Goal: Task Accomplishment & Management: Manage account settings

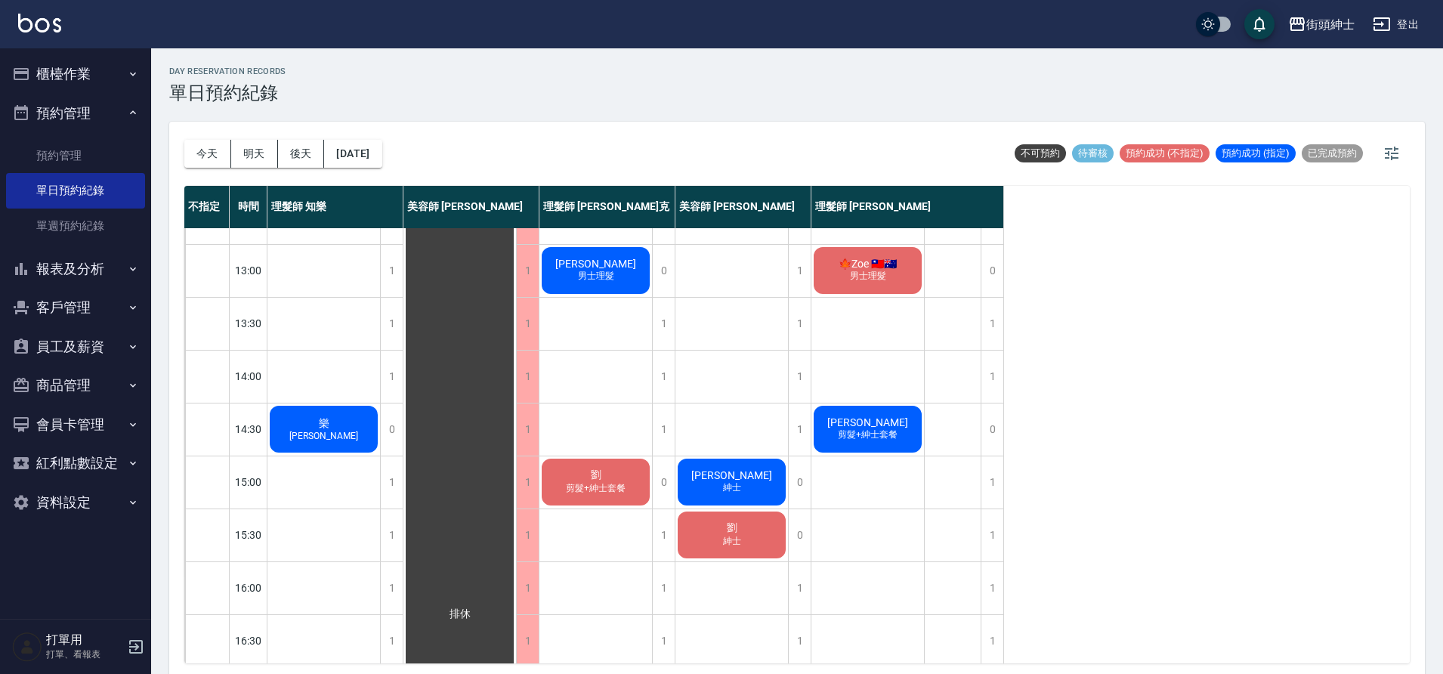
scroll to position [26, 0]
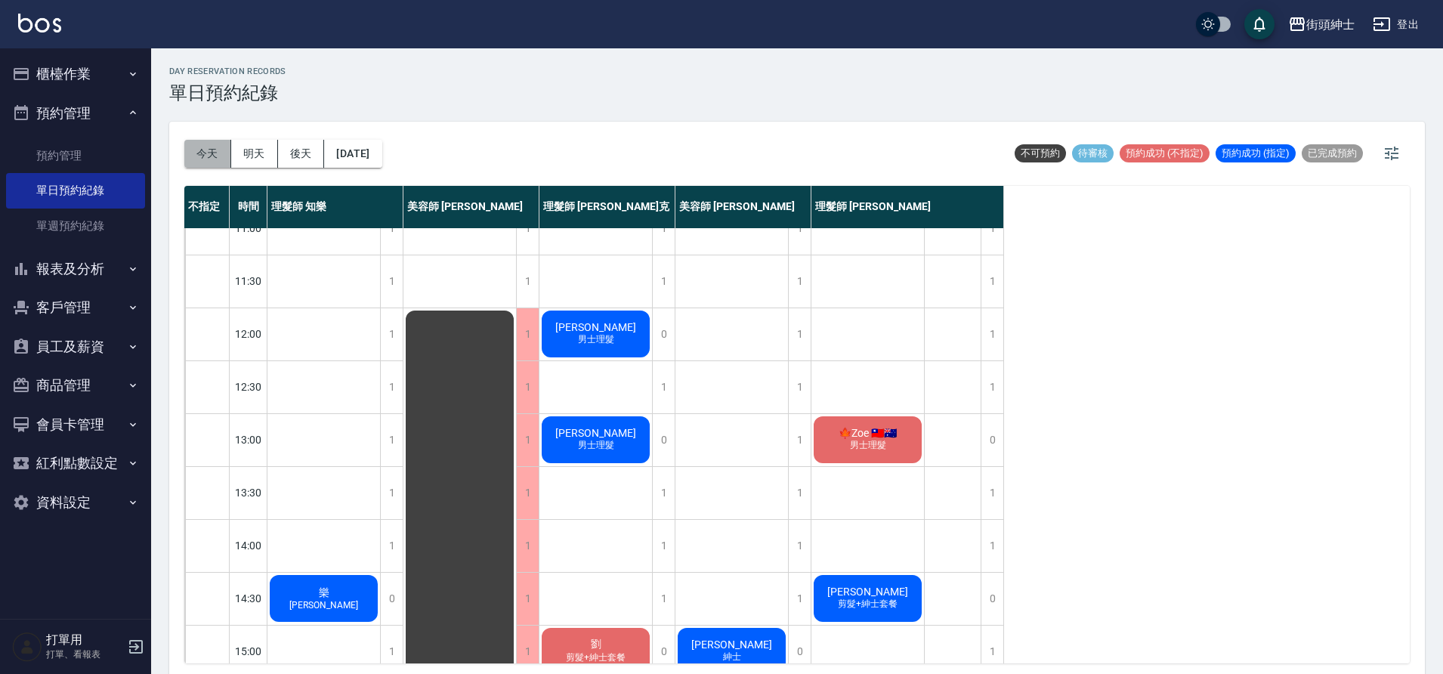
click at [221, 153] on button "今天" at bounding box center [207, 154] width 47 height 28
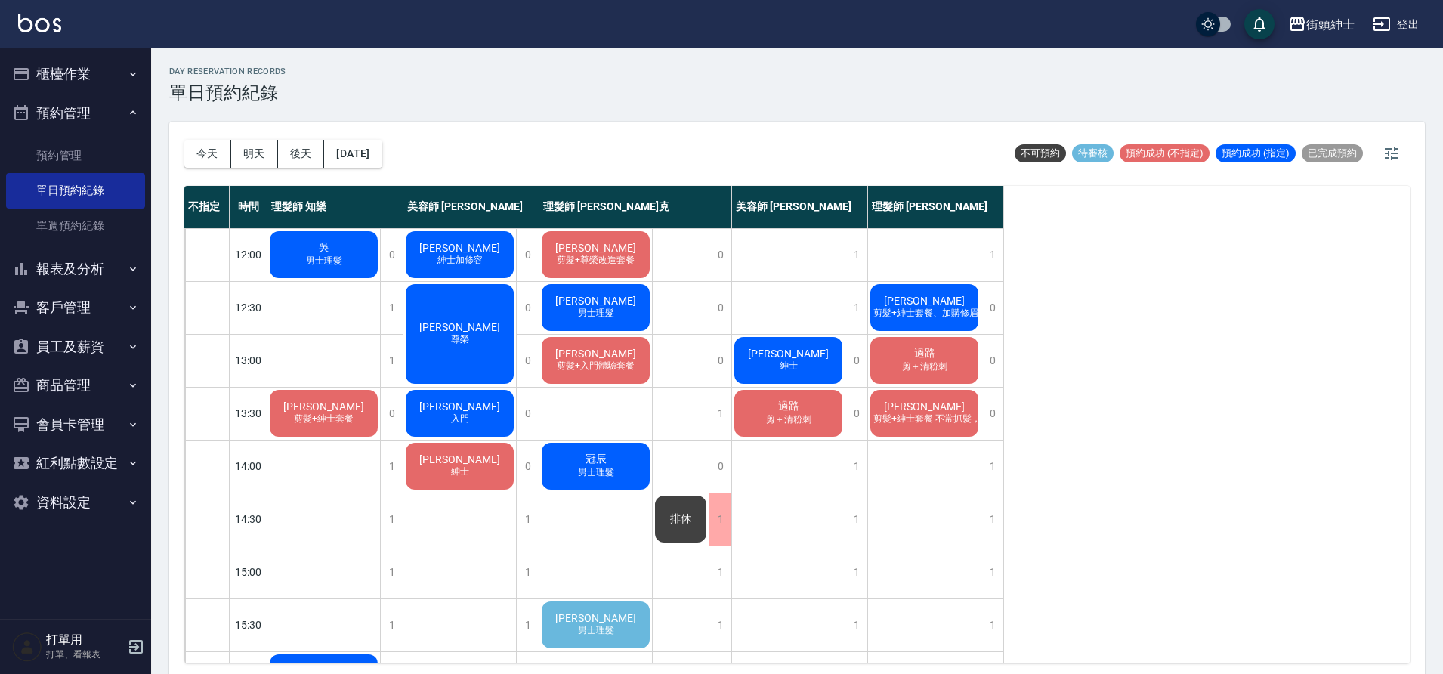
scroll to position [233, 0]
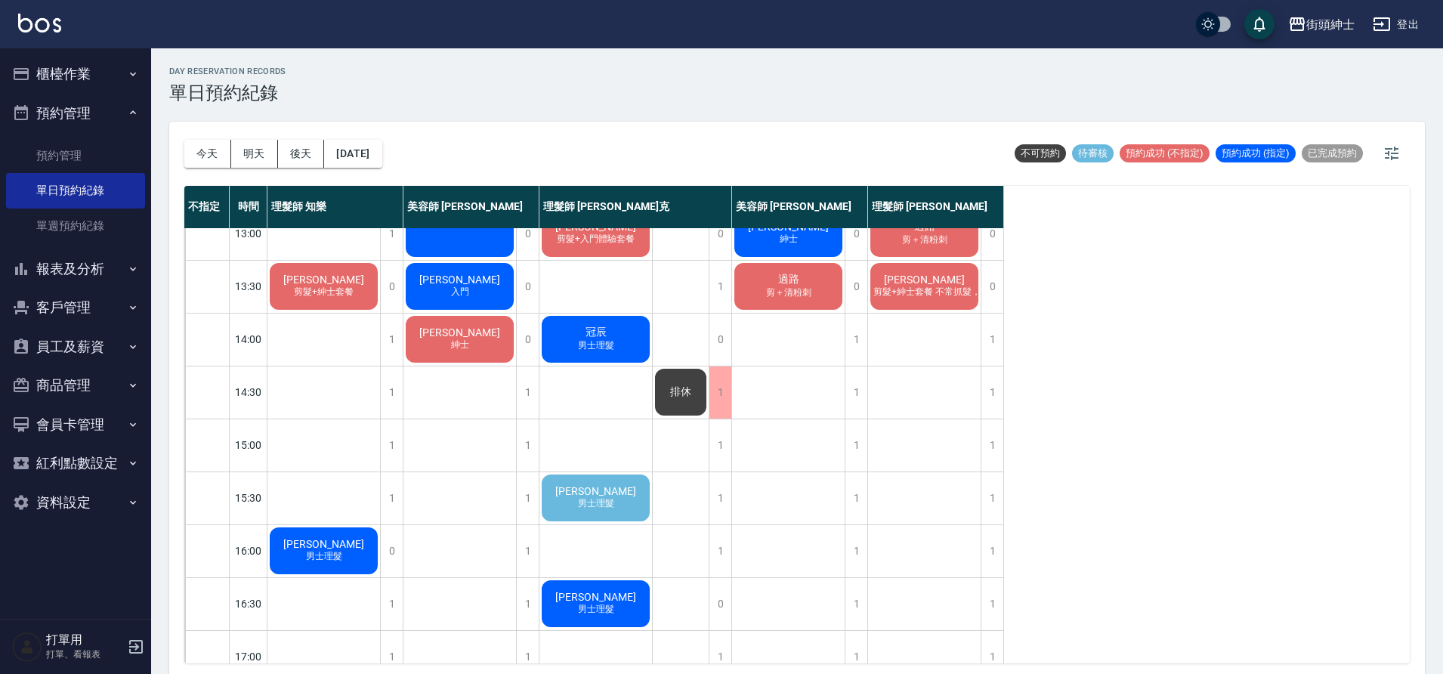
click at [622, 530] on div "威廉 剪髮+尊榮改造套餐 Jason Fong 男士理髮 石耀汶 剪髮+入門體驗套餐 冠辰 男士理髮 陳先生 男士理髮 凱瑞 男士理髮 無名字 剪髮+紳士套餐…" at bounding box center [595, 550] width 113 height 1110
click at [616, 505] on div "陳先生 男士理髮" at bounding box center [595, 497] width 113 height 51
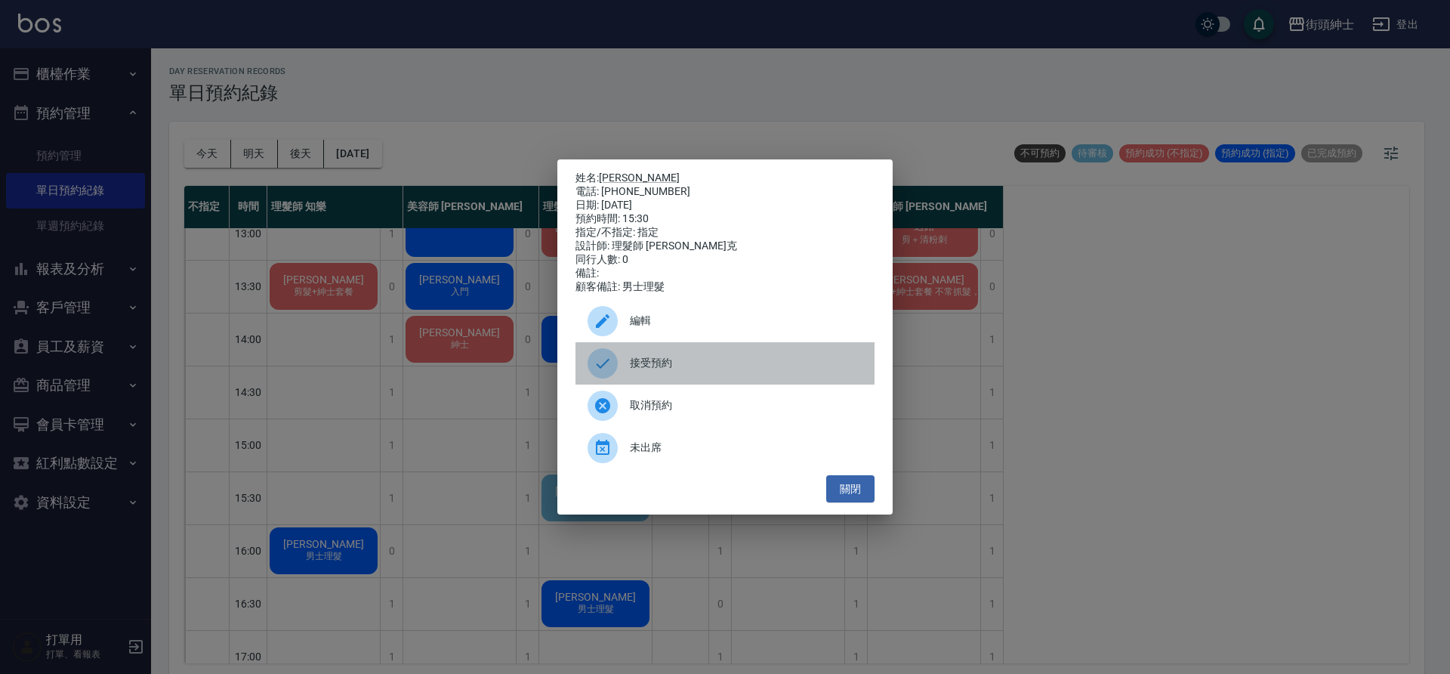
click at [693, 369] on span "接受預約" at bounding box center [746, 363] width 233 height 16
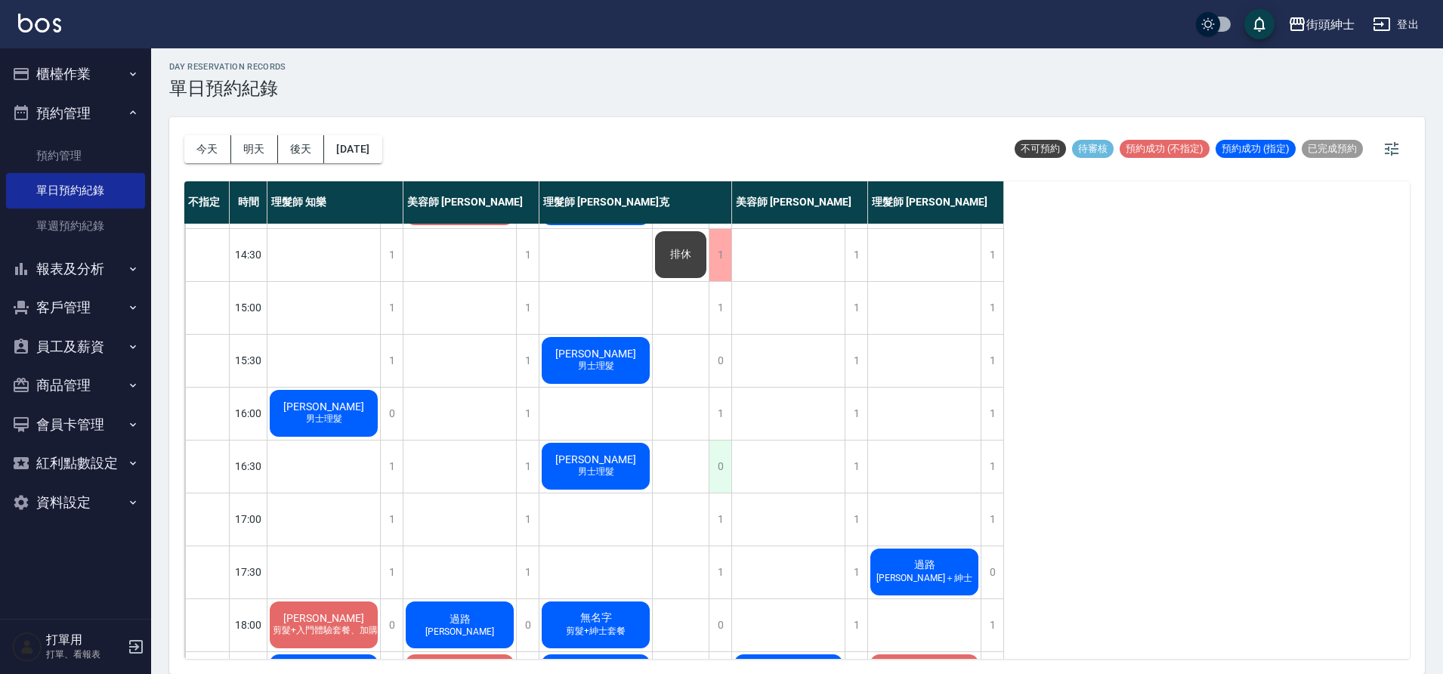
scroll to position [20, 0]
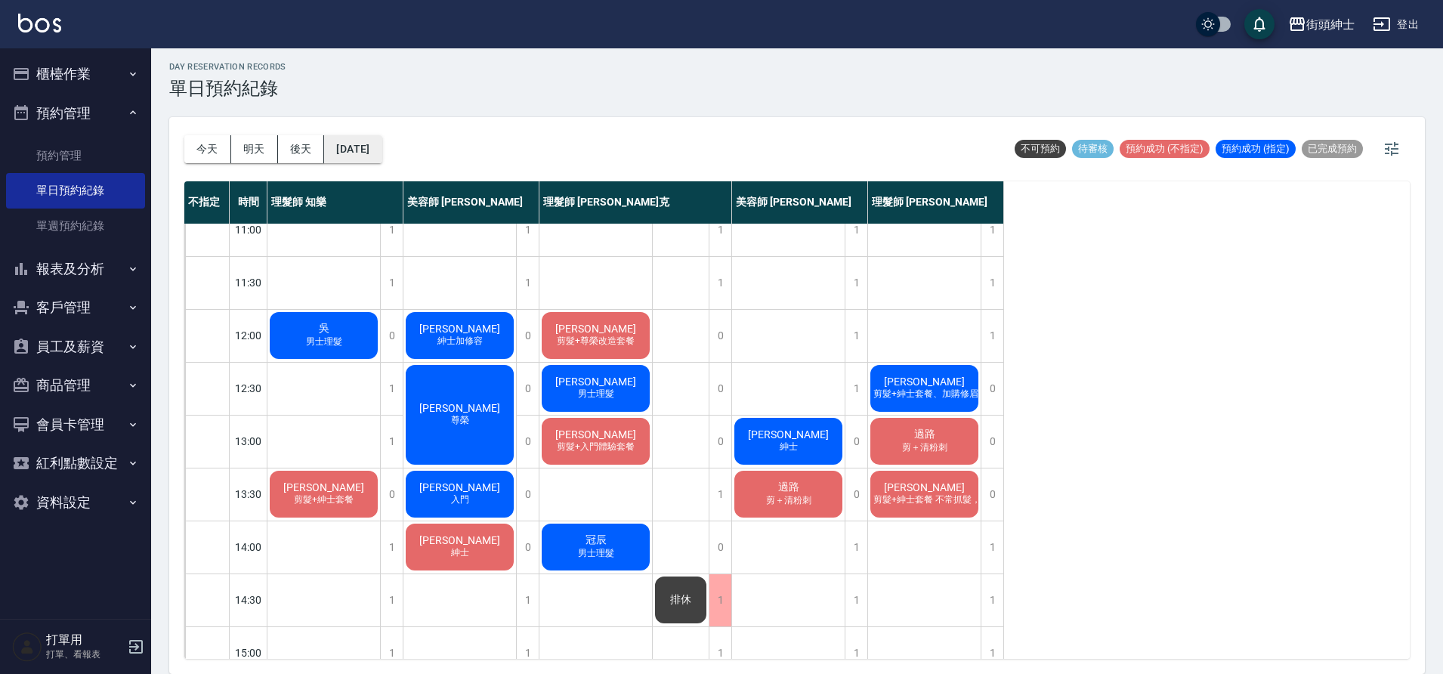
click at [349, 147] on button "2025/10/08" at bounding box center [352, 149] width 57 height 28
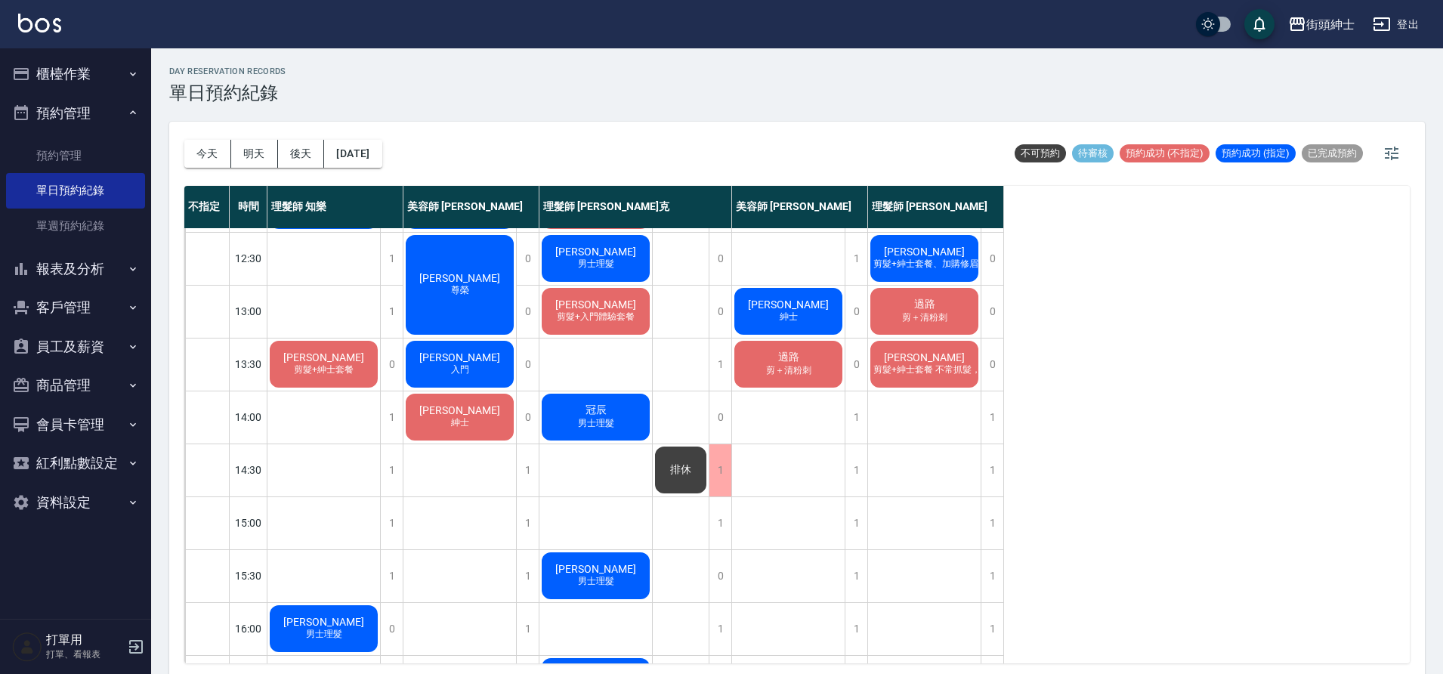
scroll to position [22, 0]
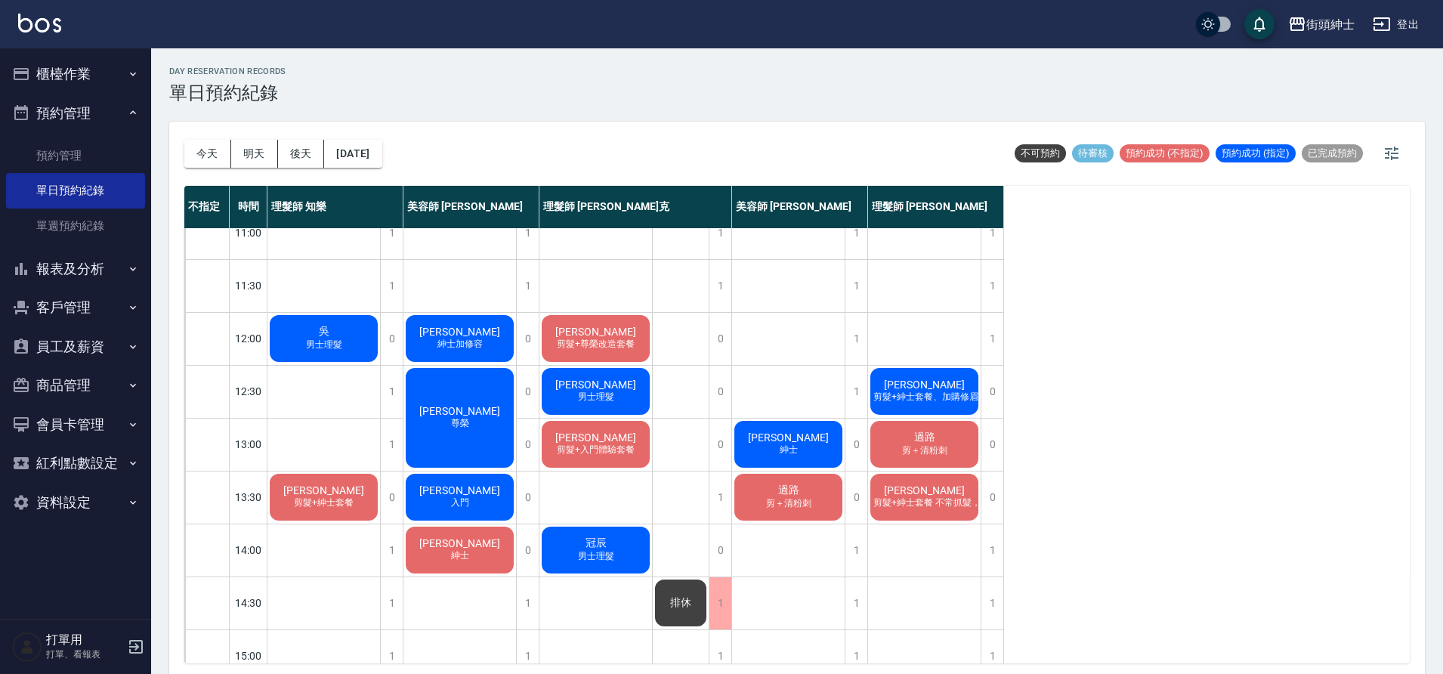
click at [948, 446] on span "剪＋清粉刺" at bounding box center [924, 450] width 51 height 13
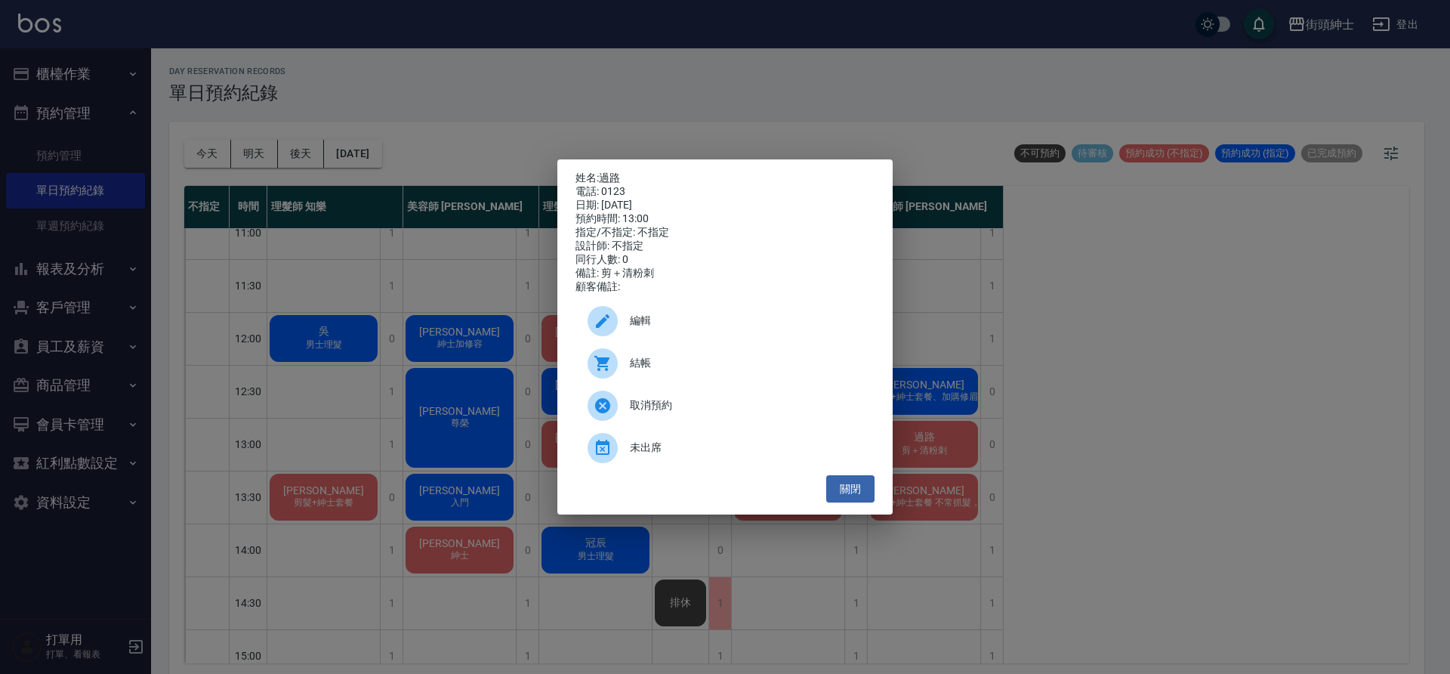
click at [731, 397] on div "取消預約" at bounding box center [725, 405] width 299 height 42
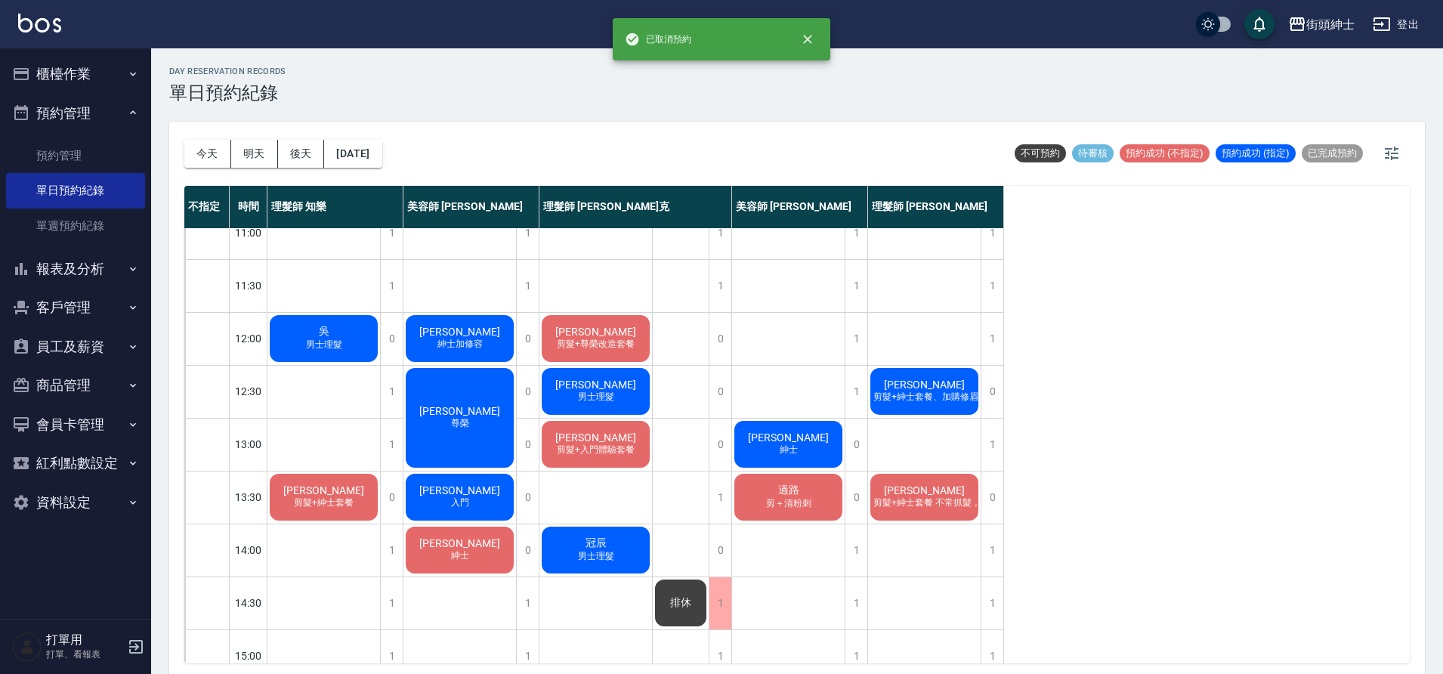
click at [808, 503] on span "剪＋清粉刺" at bounding box center [788, 503] width 51 height 13
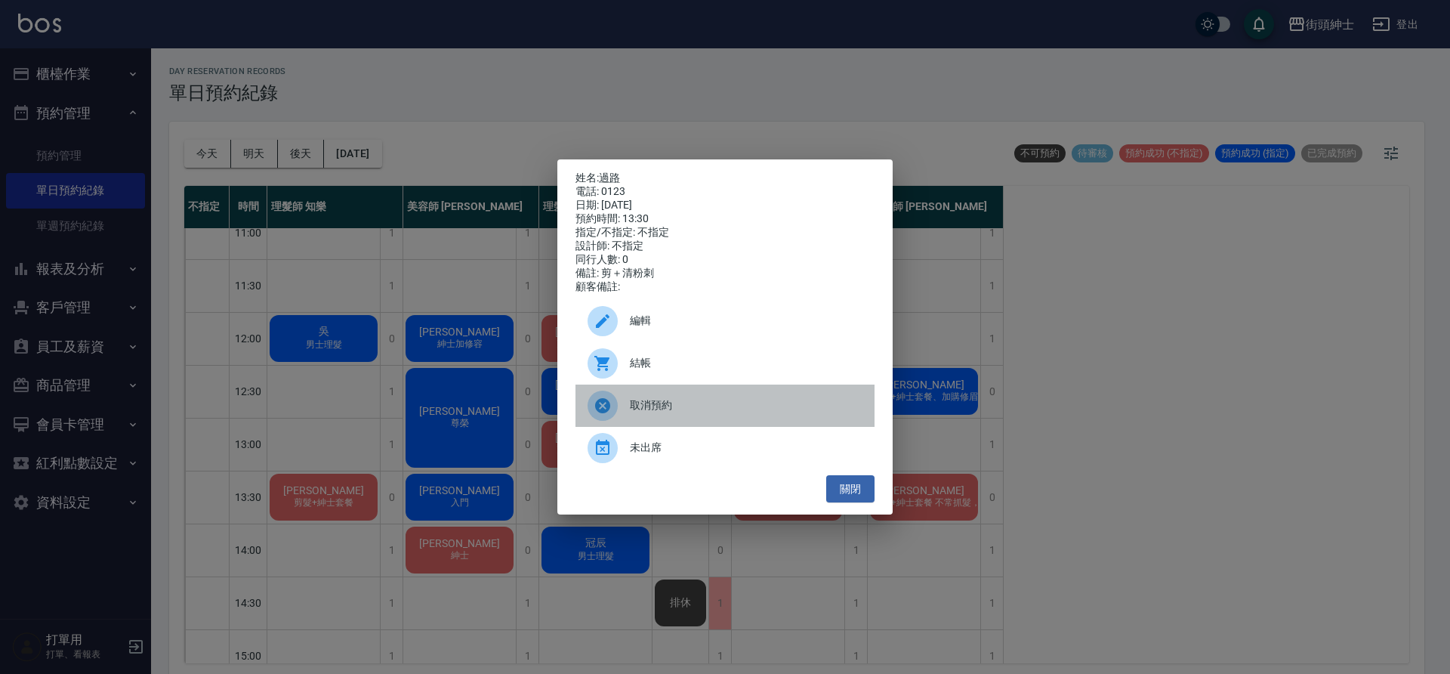
click at [773, 413] on span "取消預約" at bounding box center [746, 405] width 233 height 16
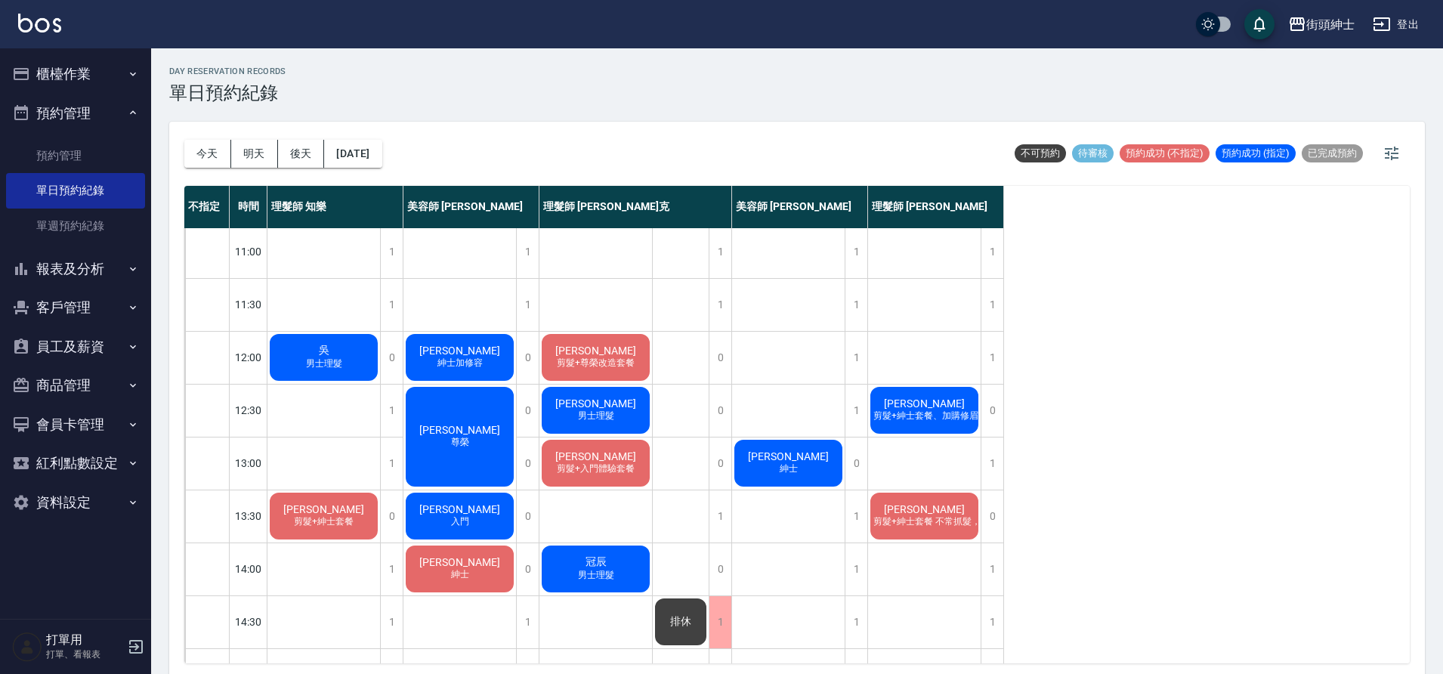
scroll to position [0, 0]
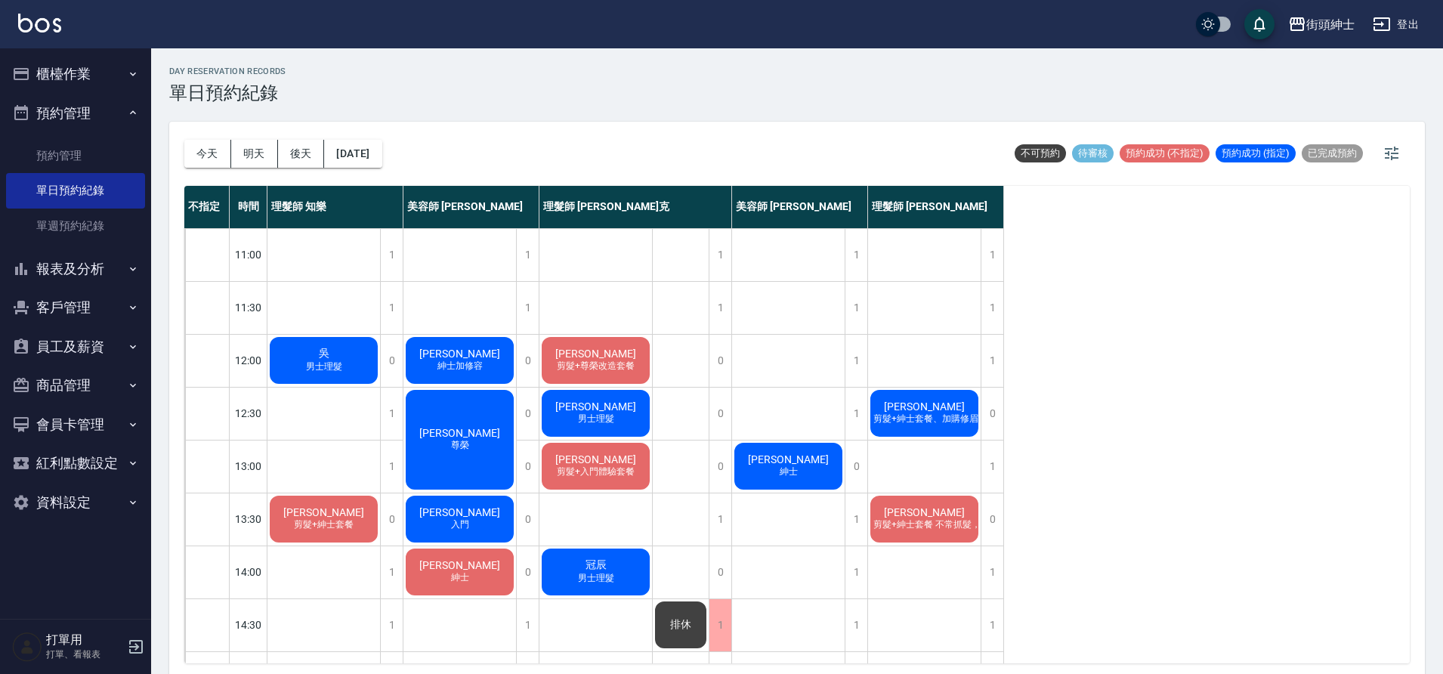
click at [922, 429] on div "阿哲 剪髮+紳士套餐、加購修眉修容" at bounding box center [924, 413] width 113 height 51
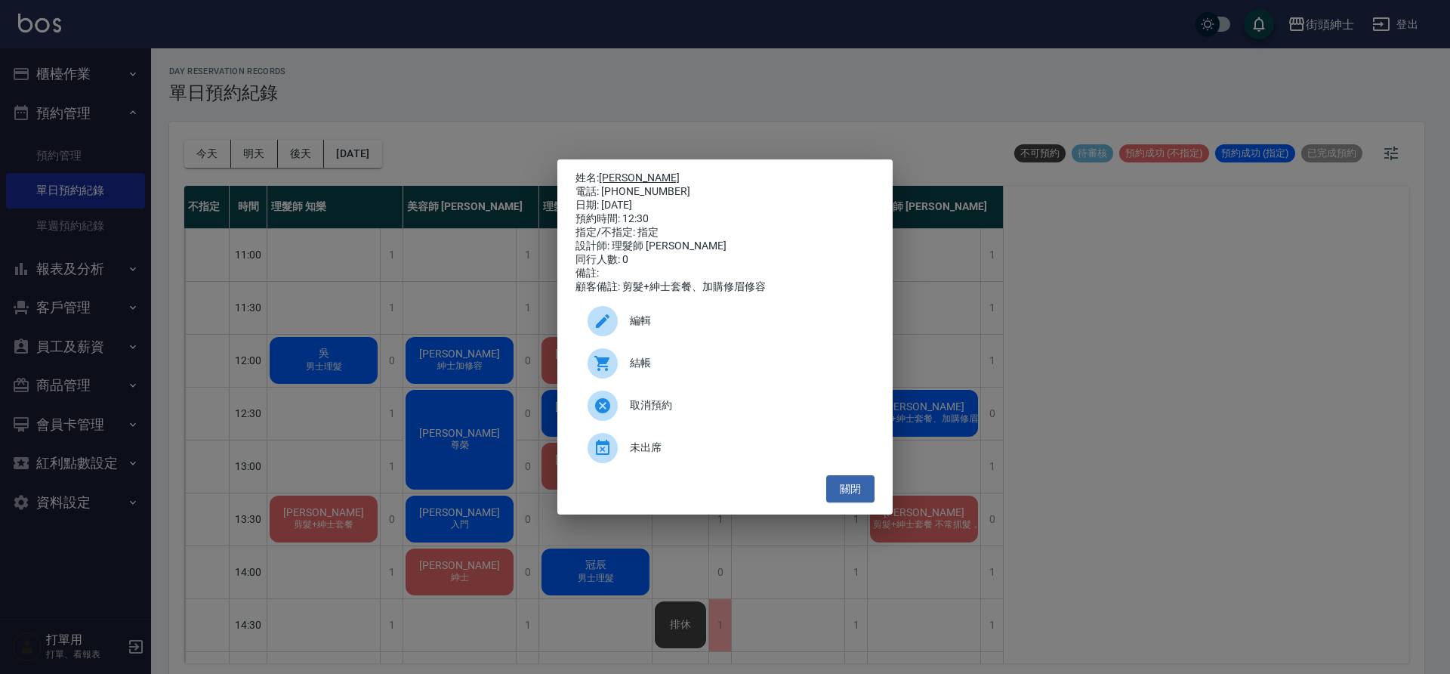
click at [621, 171] on link "阿哲" at bounding box center [639, 177] width 81 height 12
click at [856, 489] on button "關閉" at bounding box center [850, 489] width 48 height 28
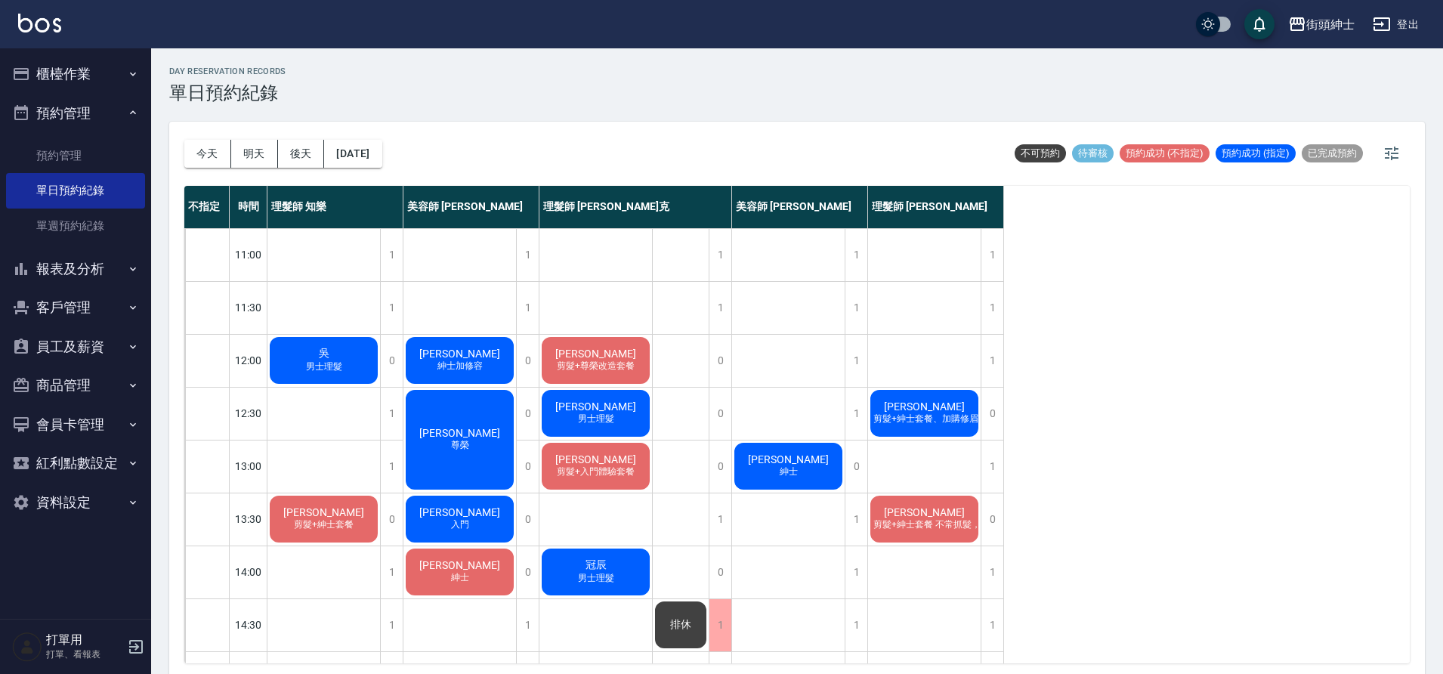
click at [903, 510] on div "郭汶睿 剪髮+紳士套餐 不常抓髮，想剪俐落好整理、清爽的短髮" at bounding box center [924, 518] width 113 height 51
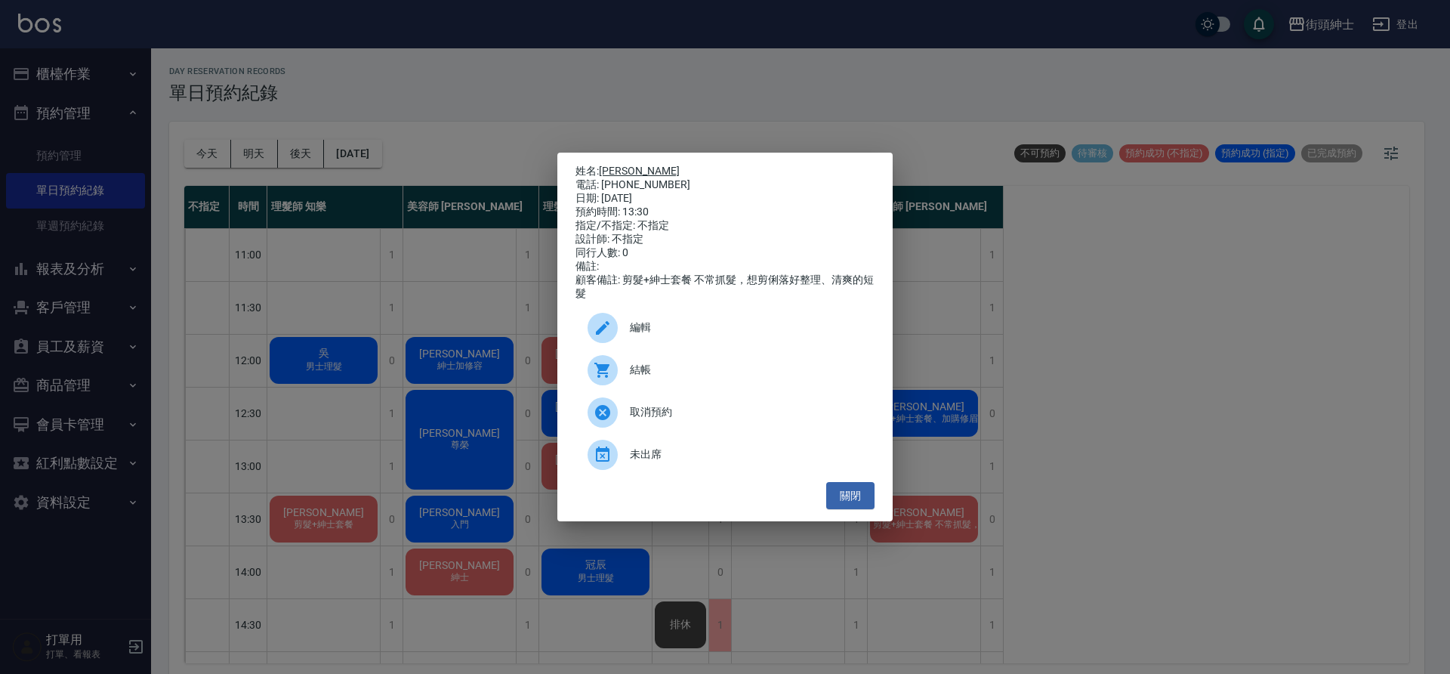
click at [625, 170] on link "郭汶睿" at bounding box center [639, 171] width 81 height 12
click at [842, 503] on button "關閉" at bounding box center [850, 496] width 48 height 28
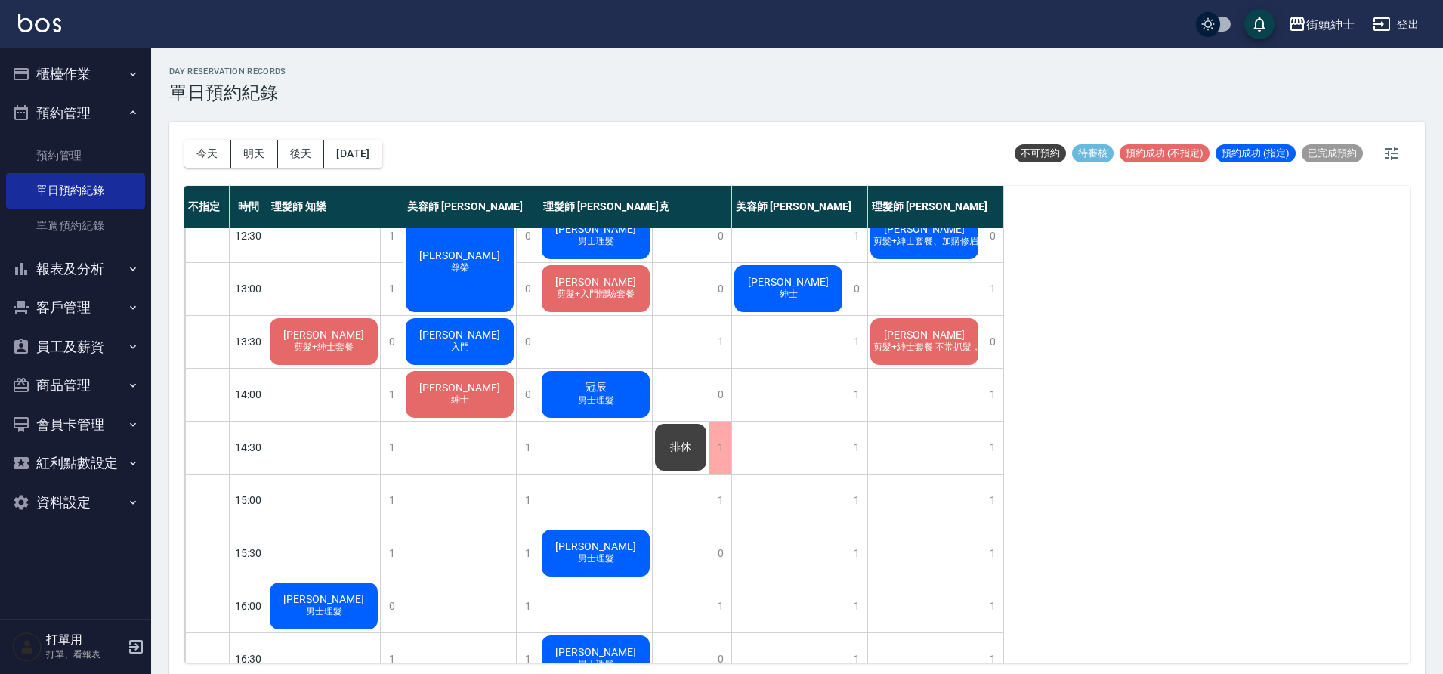
scroll to position [35, 0]
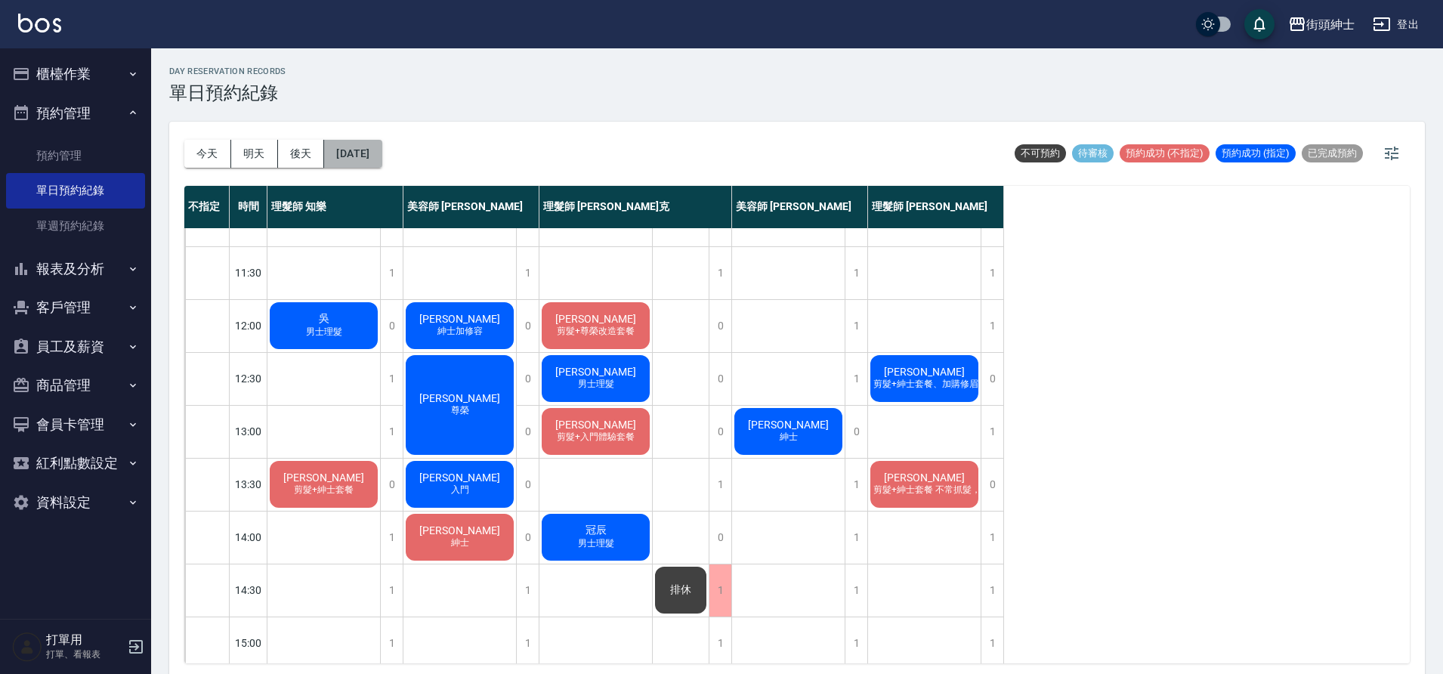
click at [381, 156] on button "2025/10/08" at bounding box center [352, 154] width 57 height 28
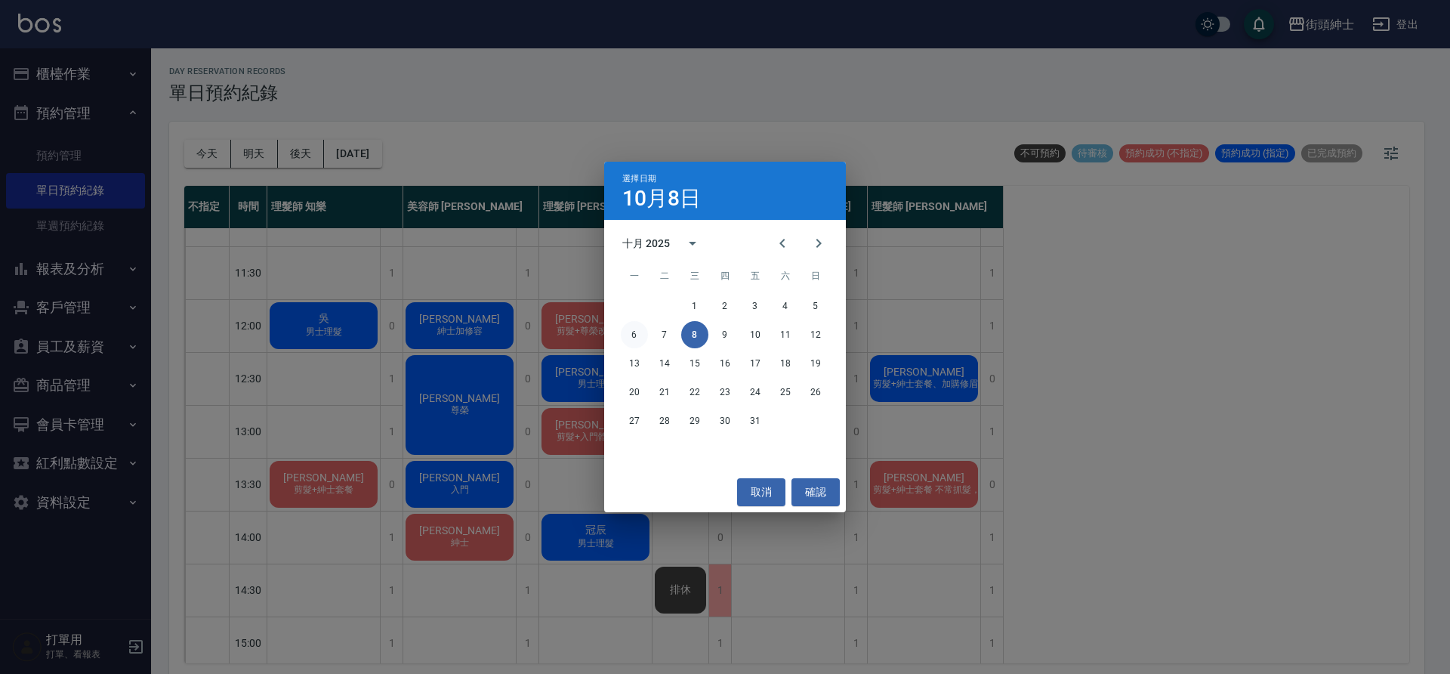
click at [639, 335] on button "6" at bounding box center [634, 334] width 27 height 27
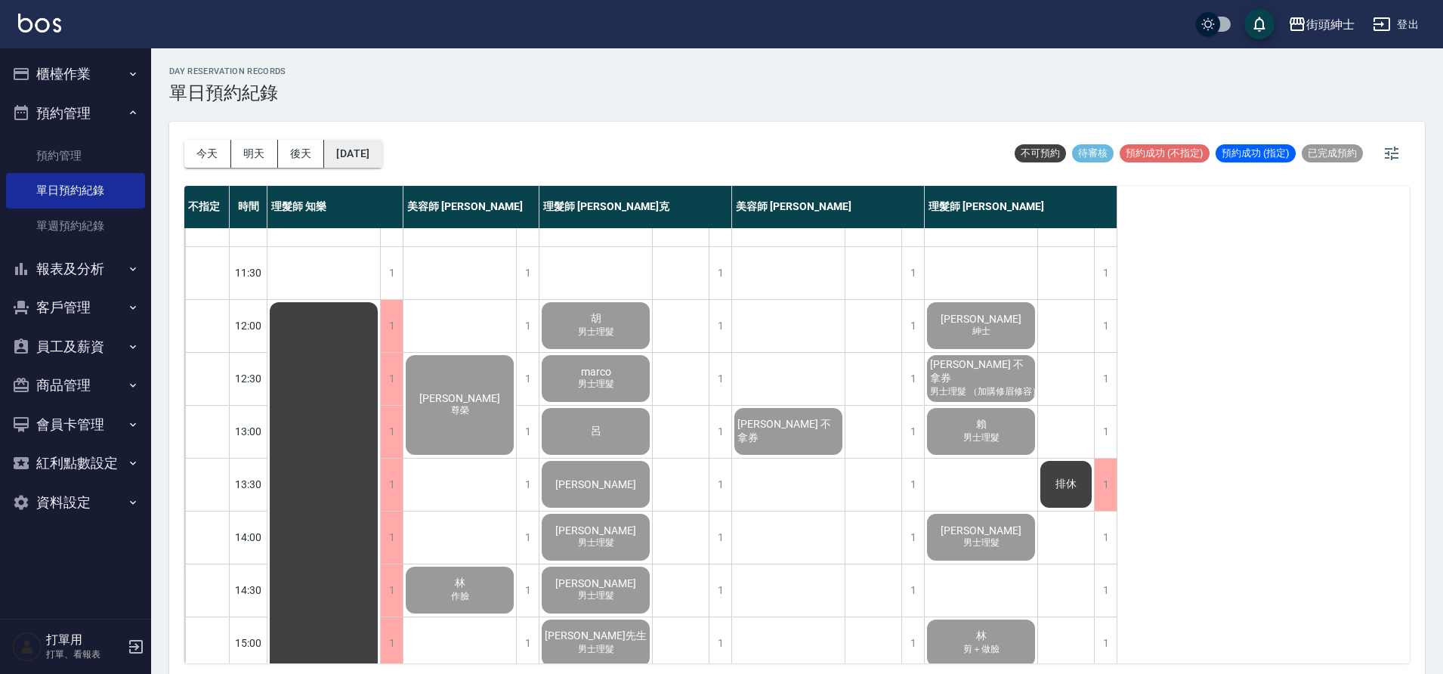
click at [381, 156] on button "2025/10/06" at bounding box center [352, 154] width 57 height 28
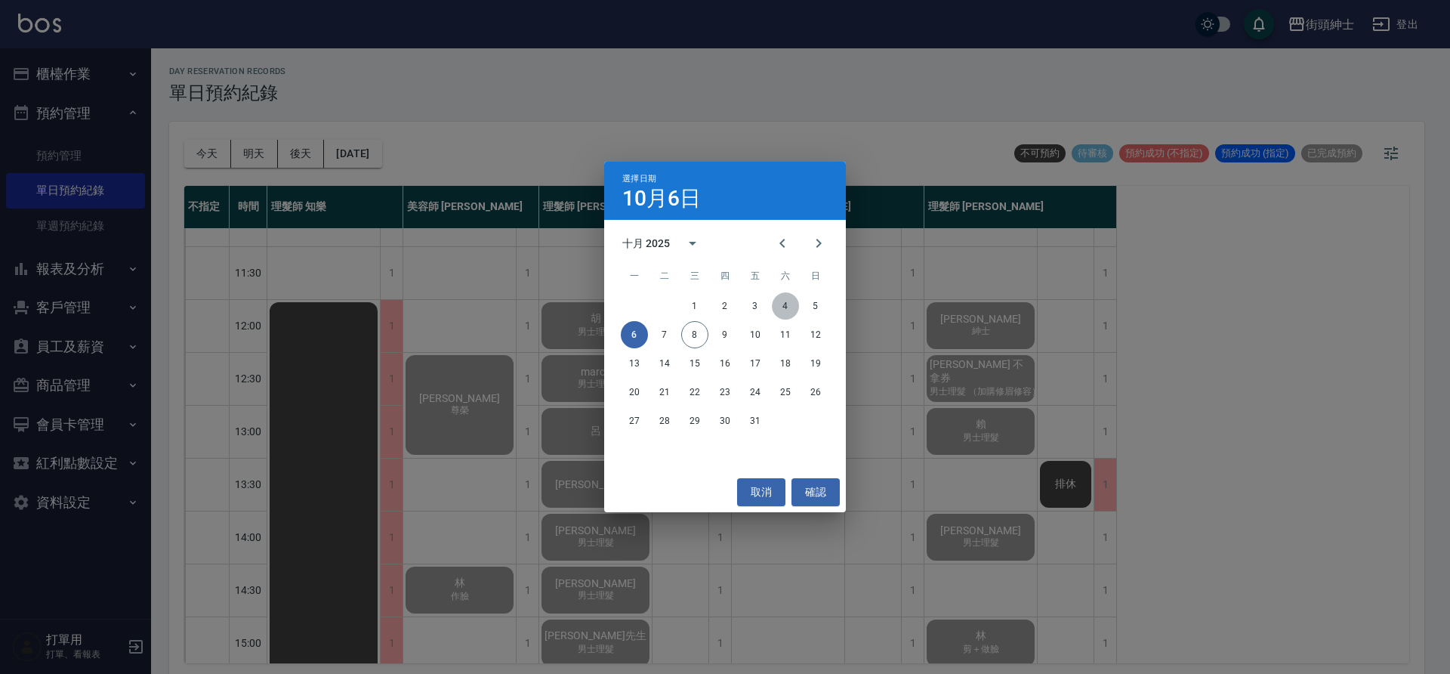
click at [795, 305] on button "4" at bounding box center [785, 305] width 27 height 27
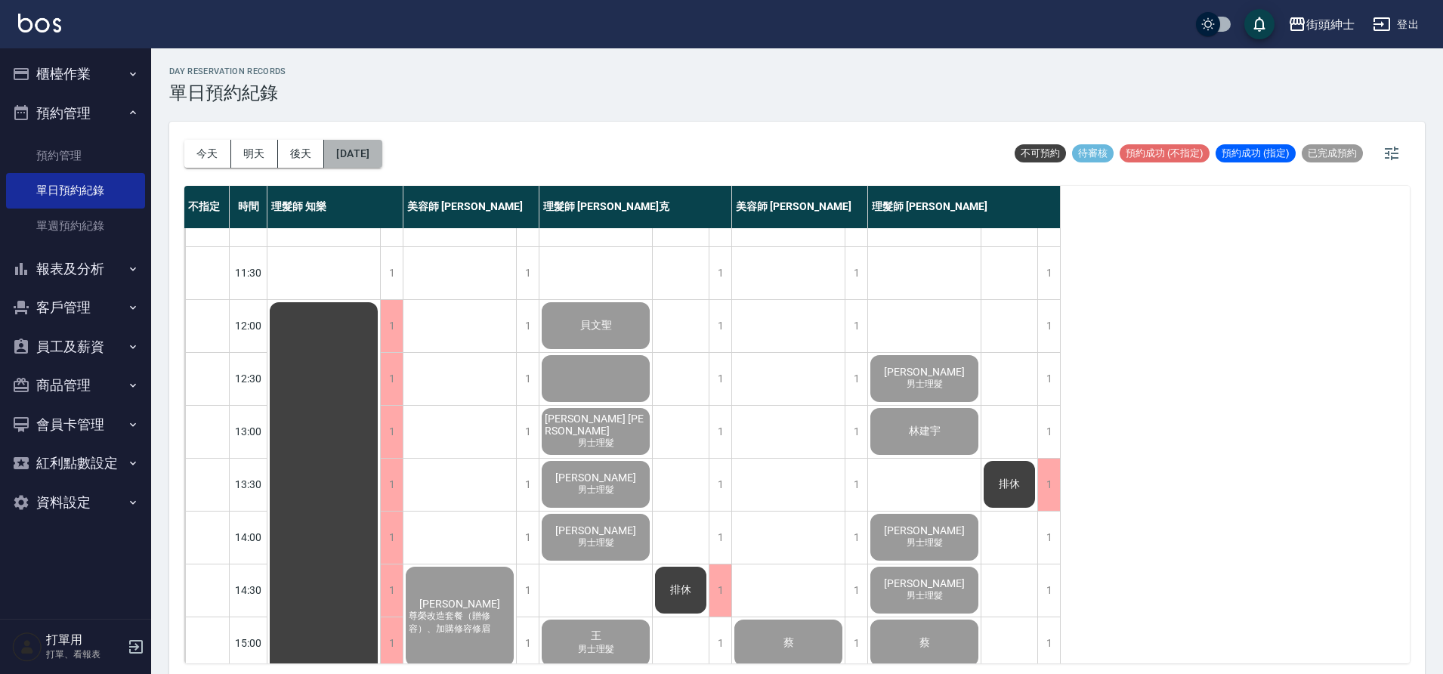
click at [381, 144] on button "2025/10/04" at bounding box center [352, 154] width 57 height 28
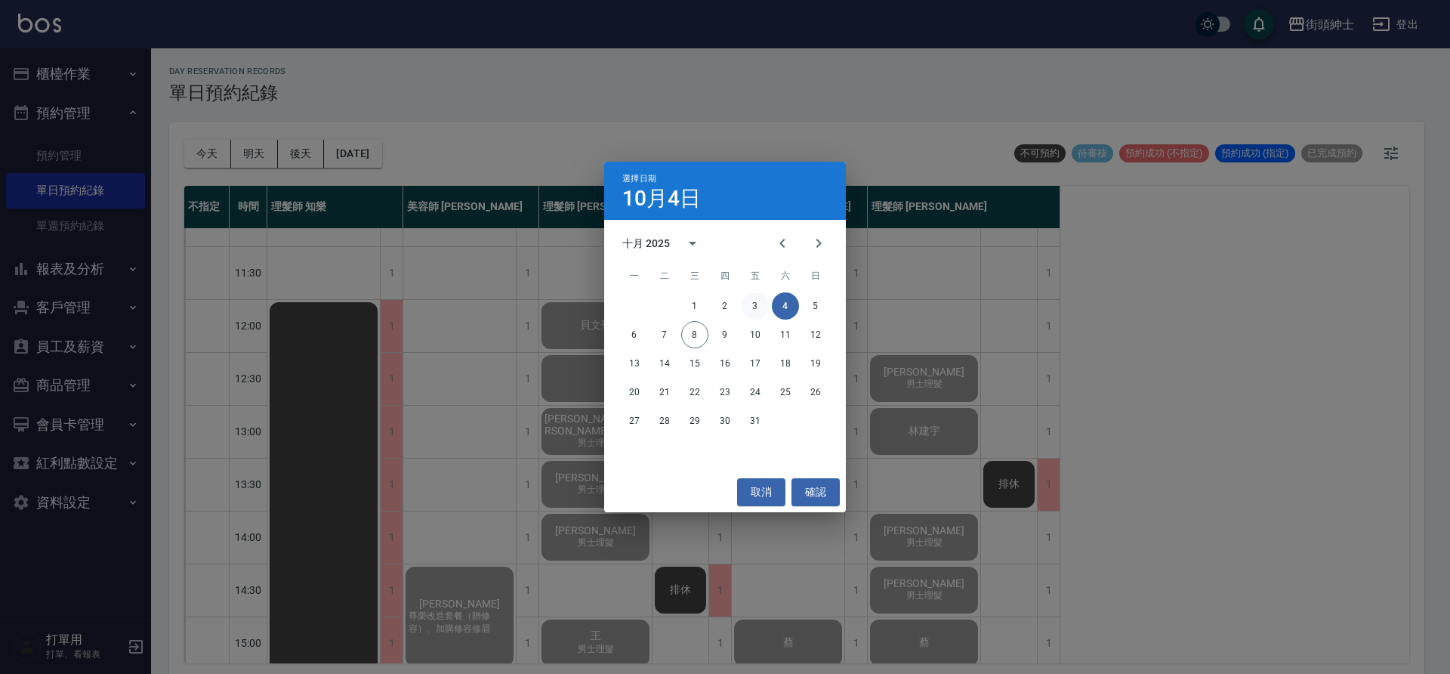
click at [760, 304] on button "3" at bounding box center [755, 305] width 27 height 27
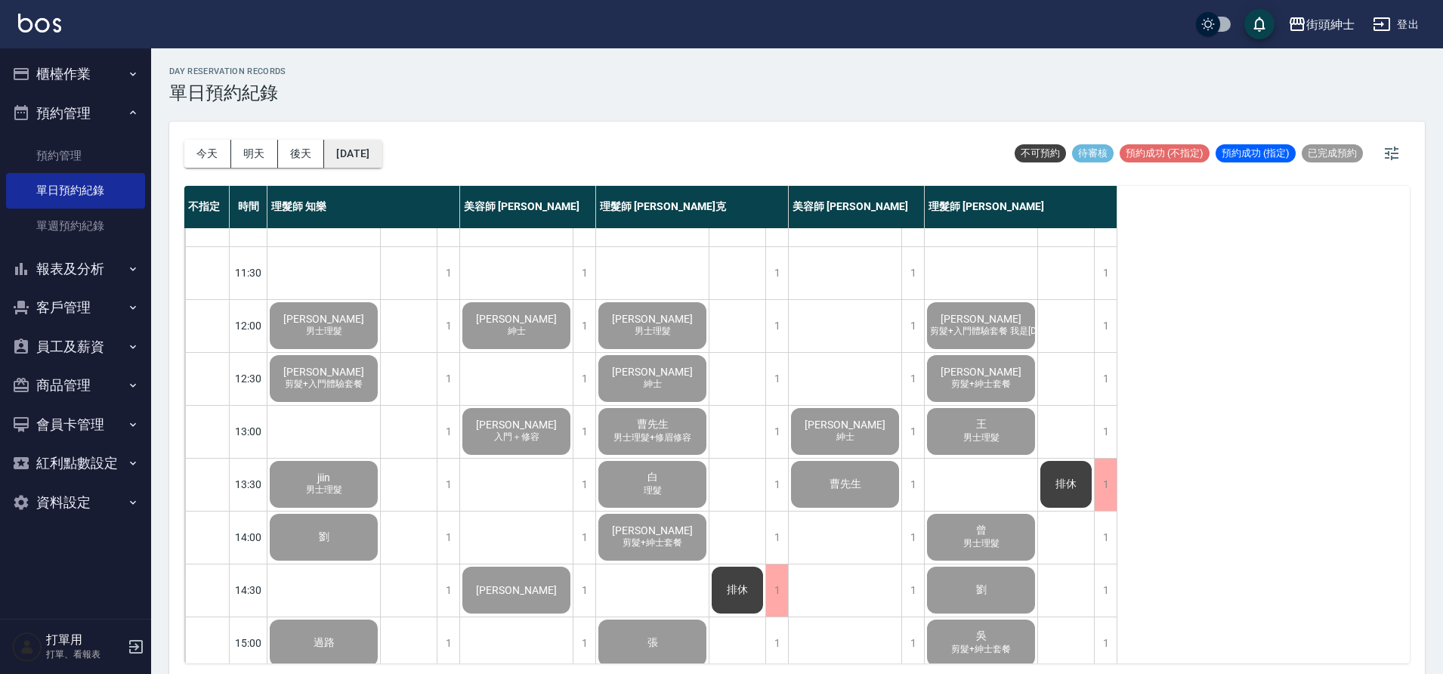
click at [381, 155] on button "2025/10/03" at bounding box center [352, 154] width 57 height 28
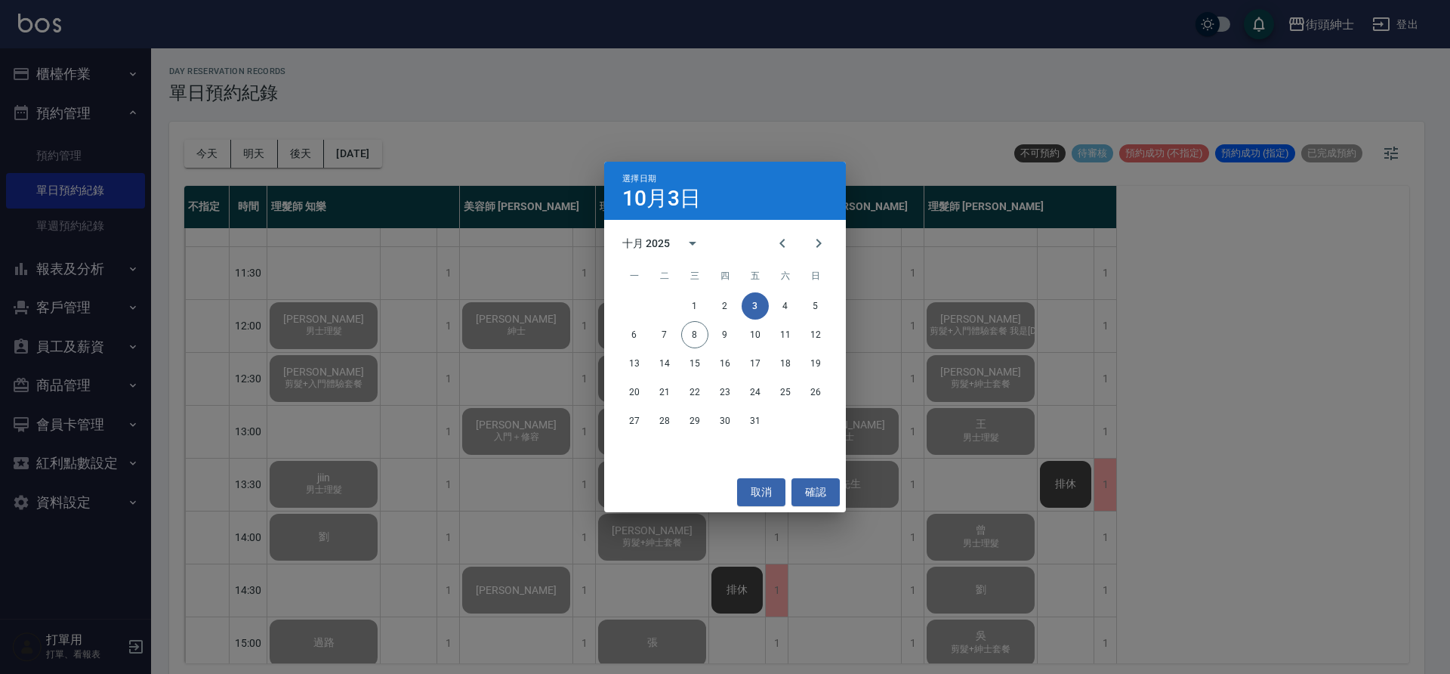
click at [826, 507] on div "取消 確認" at bounding box center [725, 492] width 242 height 40
click at [833, 498] on button "確認" at bounding box center [816, 492] width 48 height 28
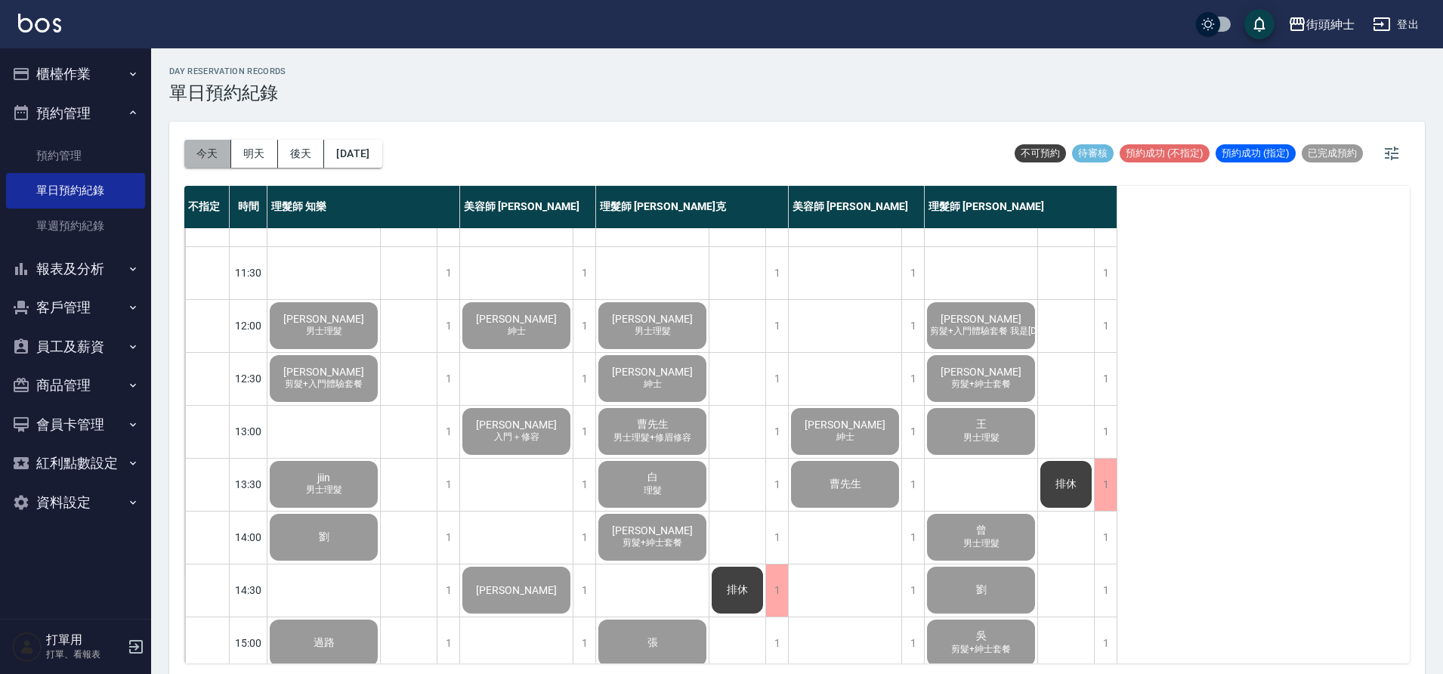
click at [203, 160] on button "今天" at bounding box center [207, 154] width 47 height 28
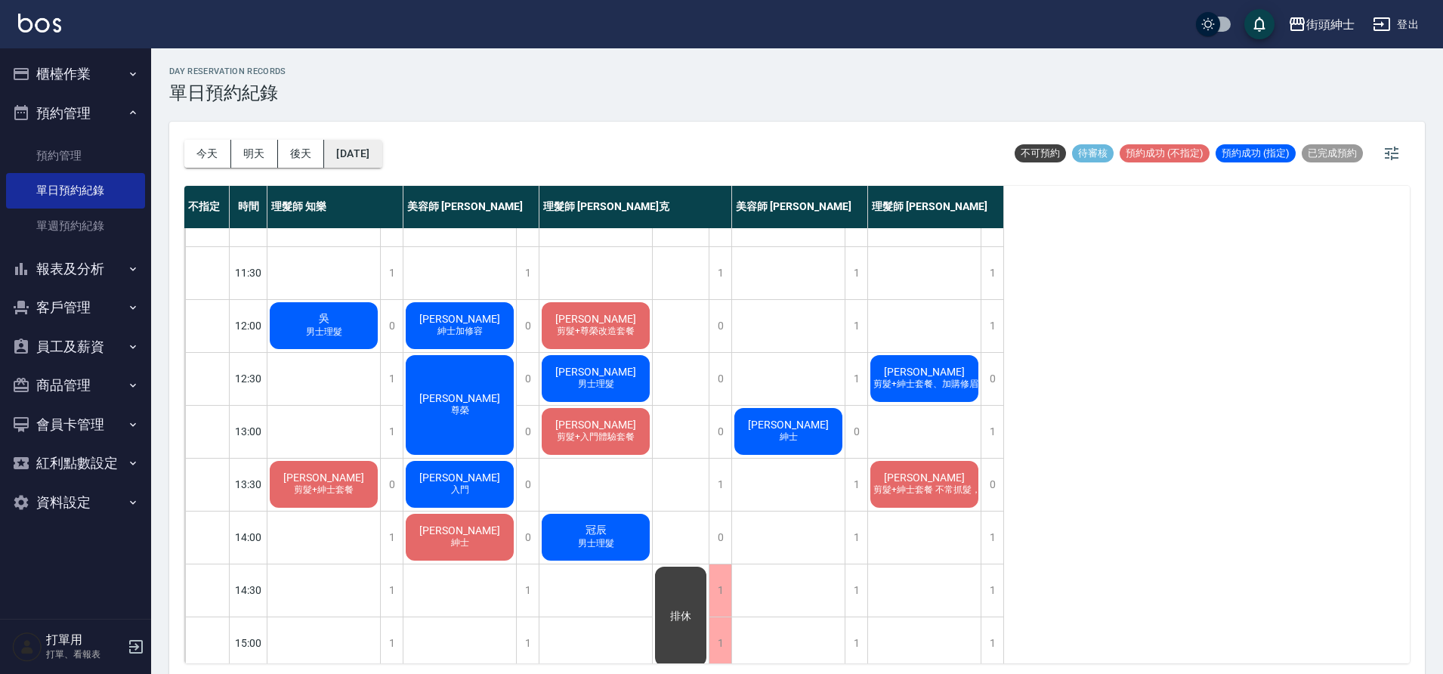
click at [381, 161] on button "2025/10/08" at bounding box center [352, 154] width 57 height 28
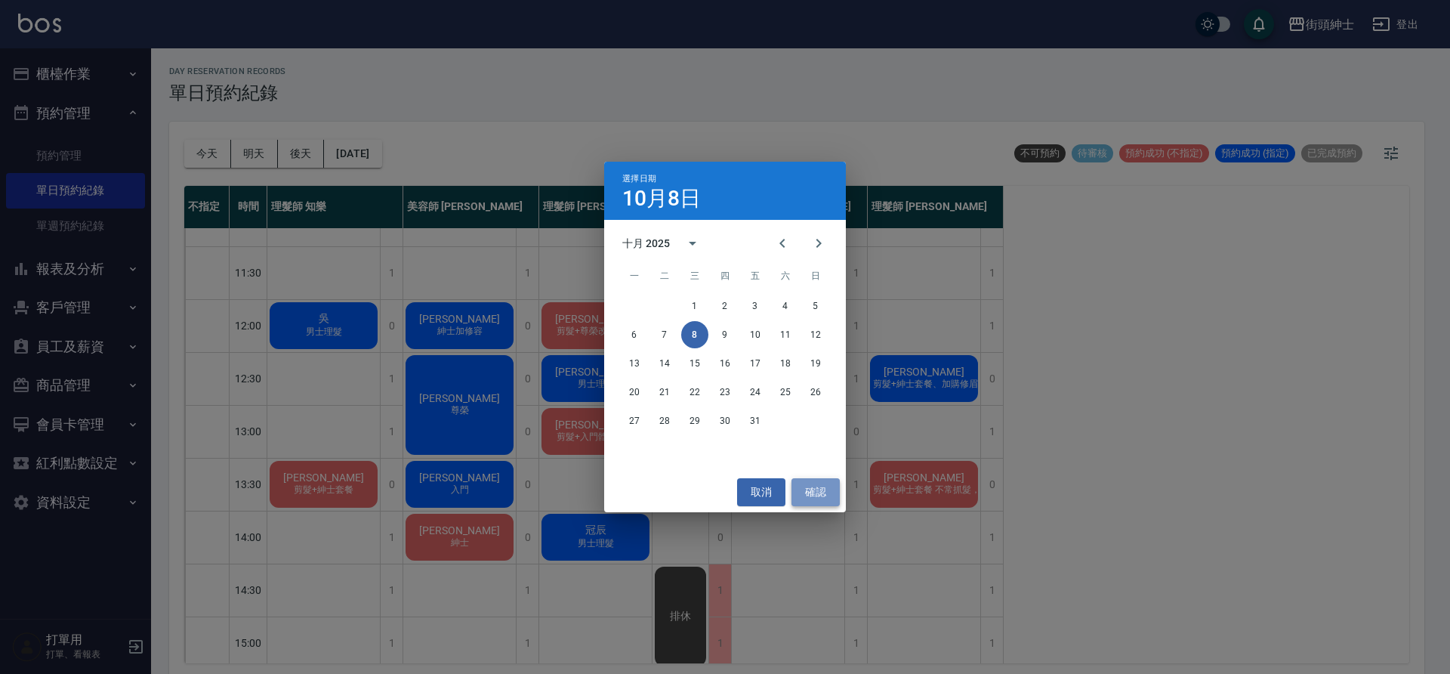
click at [834, 492] on button "確認" at bounding box center [816, 492] width 48 height 28
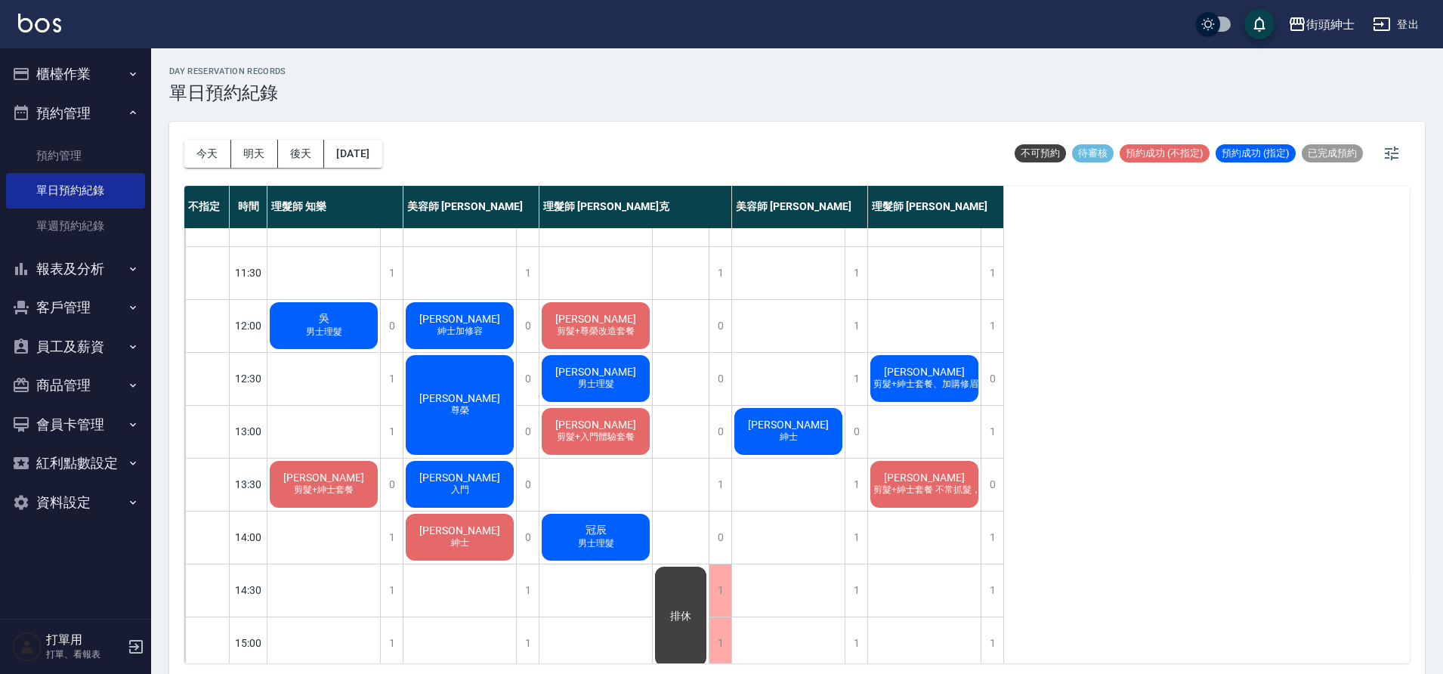
click at [351, 318] on div "吳 男士理髮" at bounding box center [323, 325] width 113 height 51
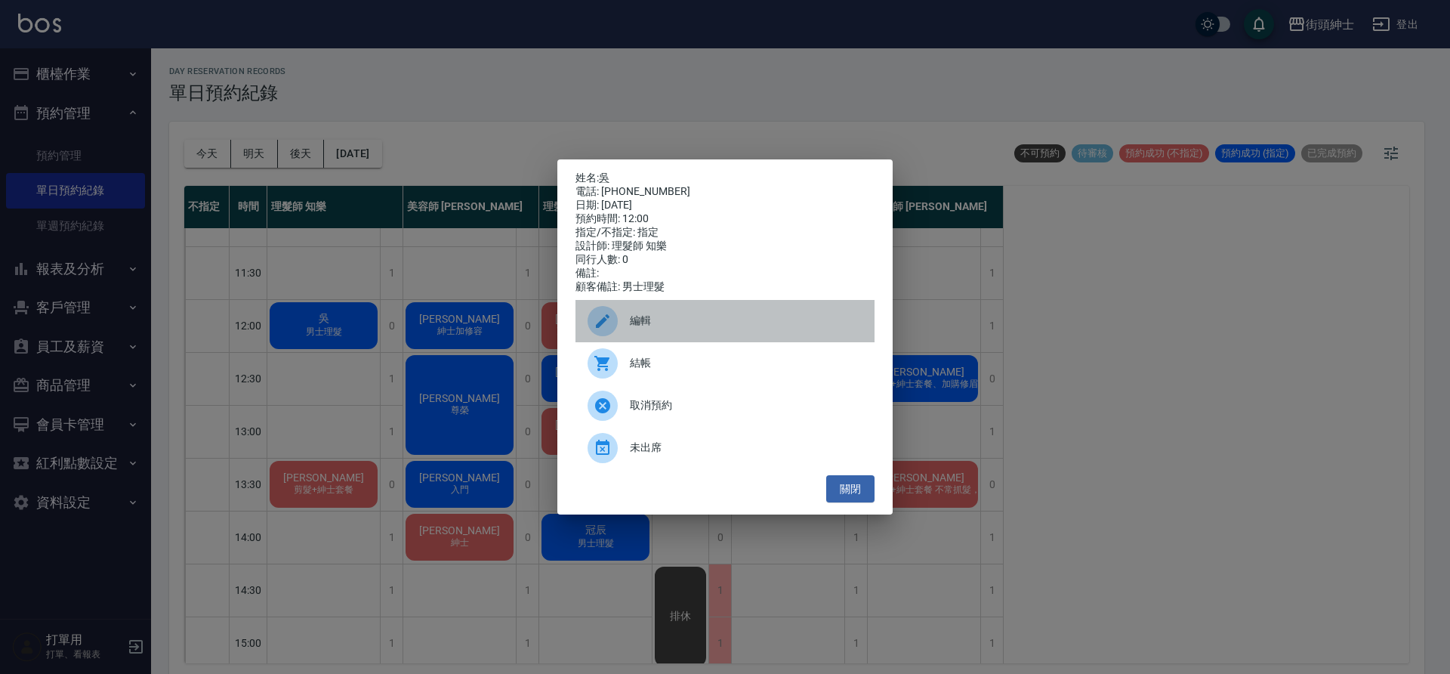
click at [675, 329] on span "編輯" at bounding box center [746, 321] width 233 height 16
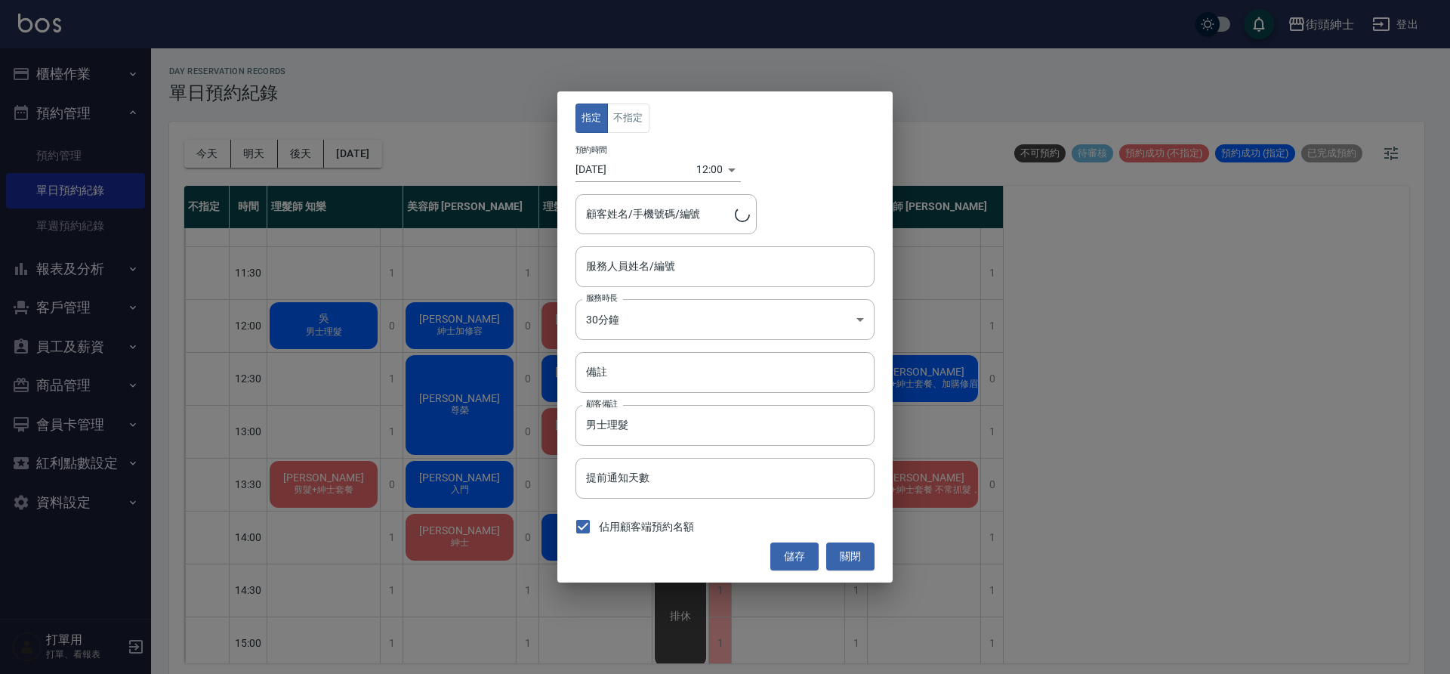
type input "理髮師 知樂(無代號)"
type input "吳/0906130369/"
click at [669, 224] on input "吳/0906130369/" at bounding box center [654, 214] width 145 height 26
click at [675, 224] on input "吳/0906130369/" at bounding box center [654, 214] width 145 height 26
click at [596, 216] on input "吳/0906130369/" at bounding box center [654, 214] width 145 height 26
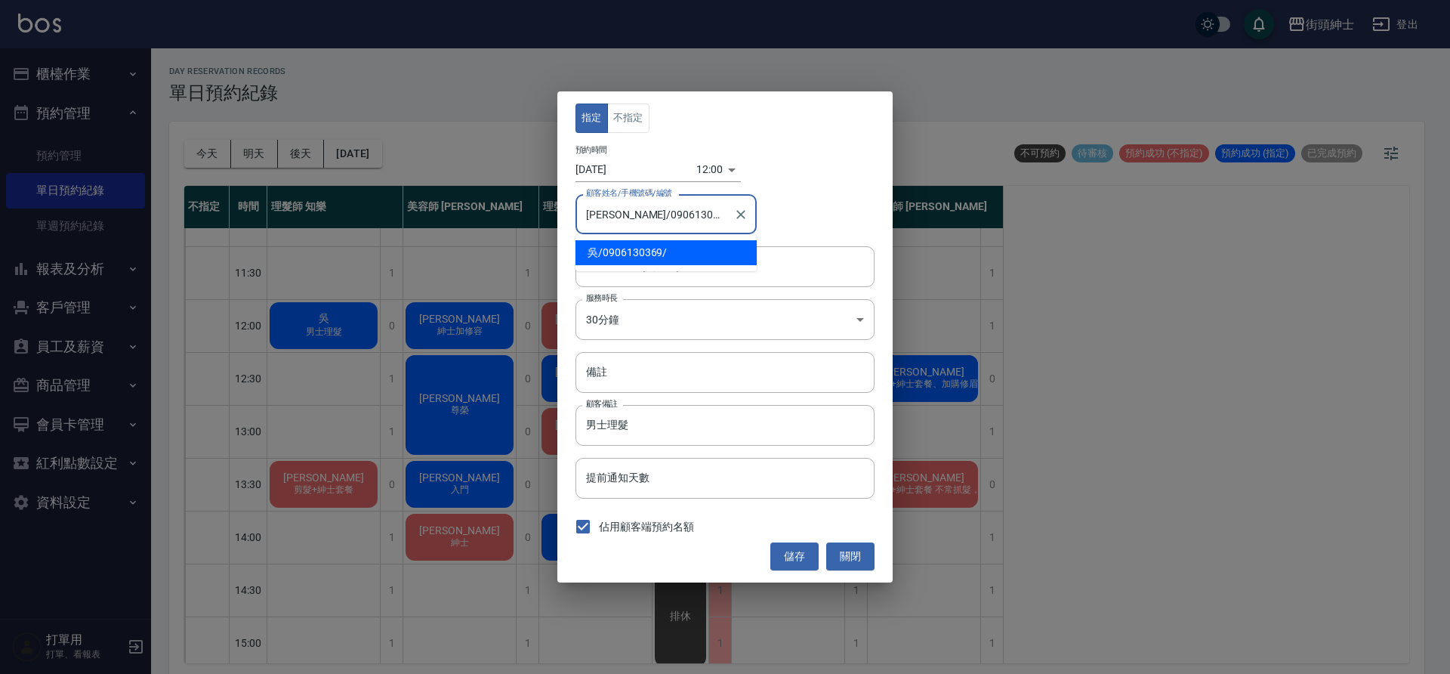
click at [459, 315] on div "指定 不指定 預約時間 2025/10/08 12:00 1759896000000 顧客姓名/手機號碼/編號 吳/0906130369/ 顧客姓名/手機號碼…" at bounding box center [725, 337] width 1450 height 674
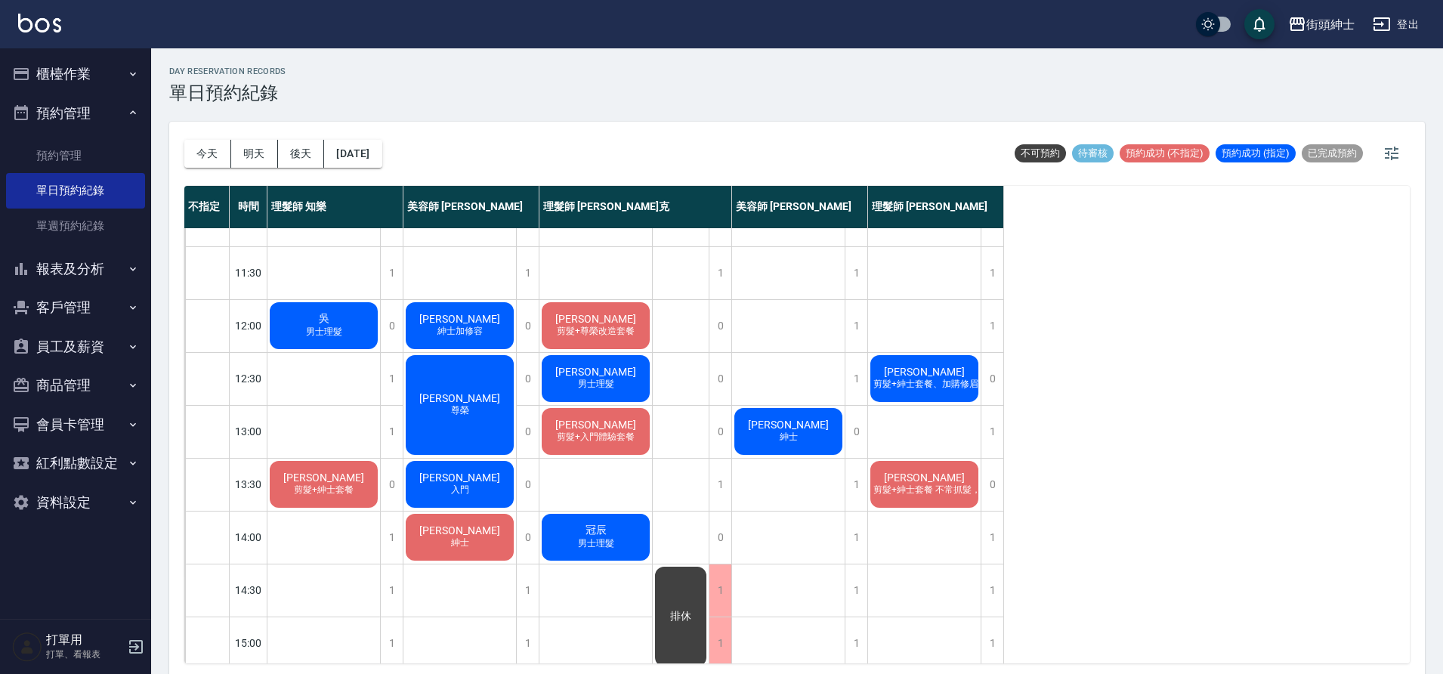
click at [343, 332] on span "男士理髮" at bounding box center [324, 332] width 42 height 13
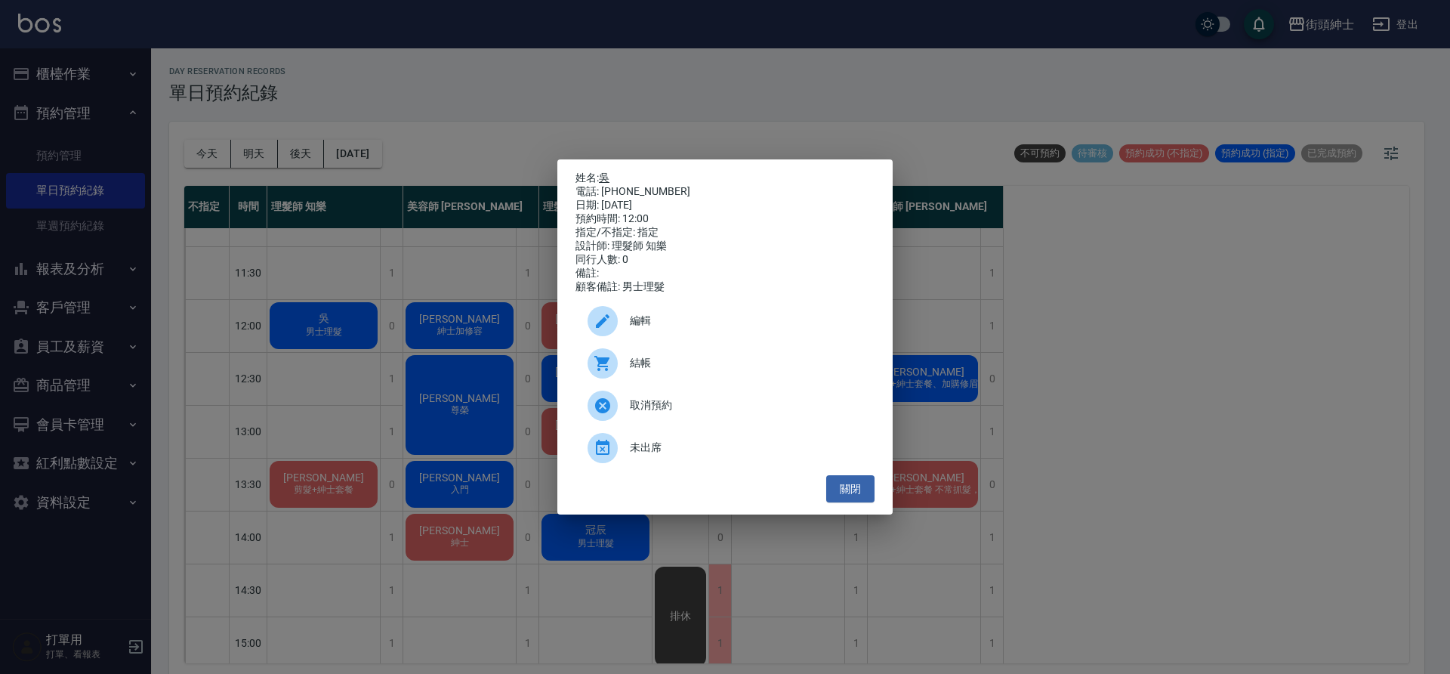
click at [610, 178] on link "吳" at bounding box center [604, 177] width 11 height 12
click at [851, 486] on button "關閉" at bounding box center [850, 489] width 48 height 28
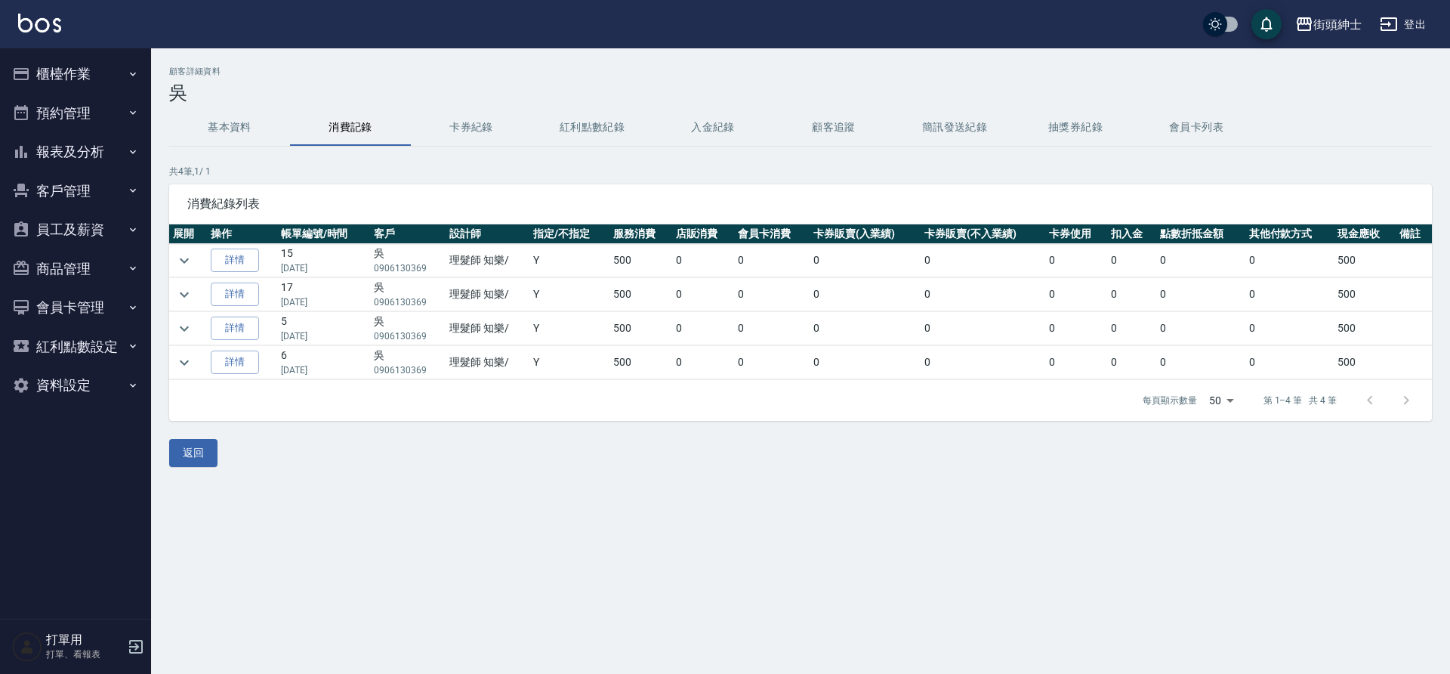
drag, startPoint x: 0, startPoint y: 0, endPoint x: 242, endPoint y: 133, distance: 276.5
click at [242, 133] on button "基本資料" at bounding box center [229, 128] width 121 height 36
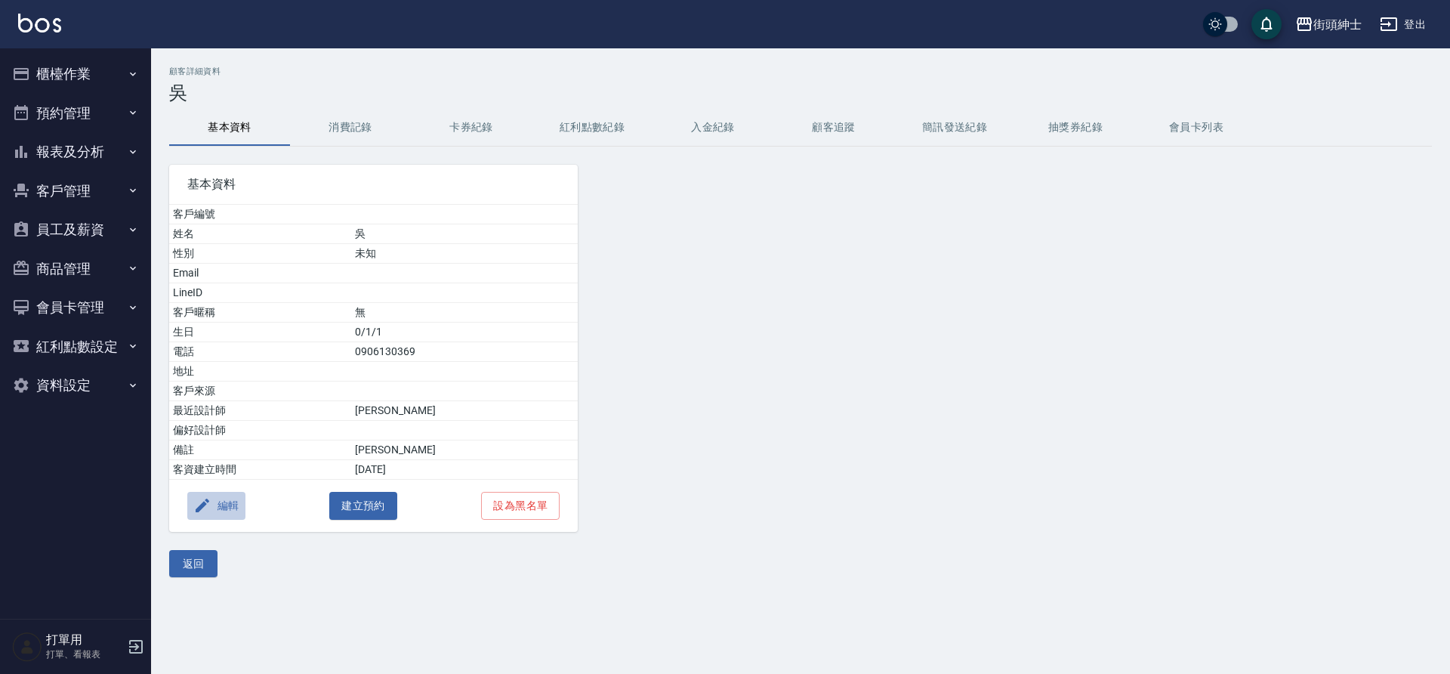
click at [215, 502] on button "編輯" at bounding box center [216, 506] width 58 height 28
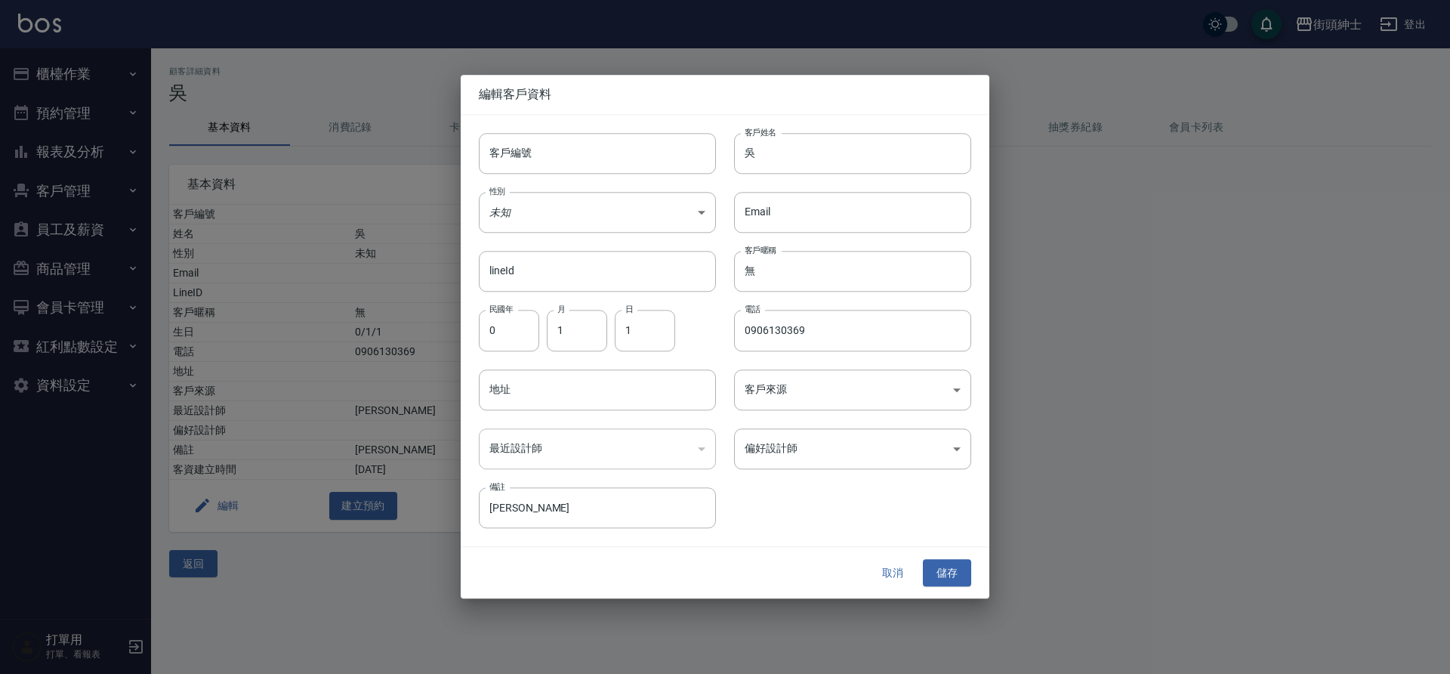
click at [863, 146] on input "吳" at bounding box center [852, 153] width 237 height 41
type input "吳小姐"
click at [962, 574] on button "儲存" at bounding box center [947, 573] width 48 height 28
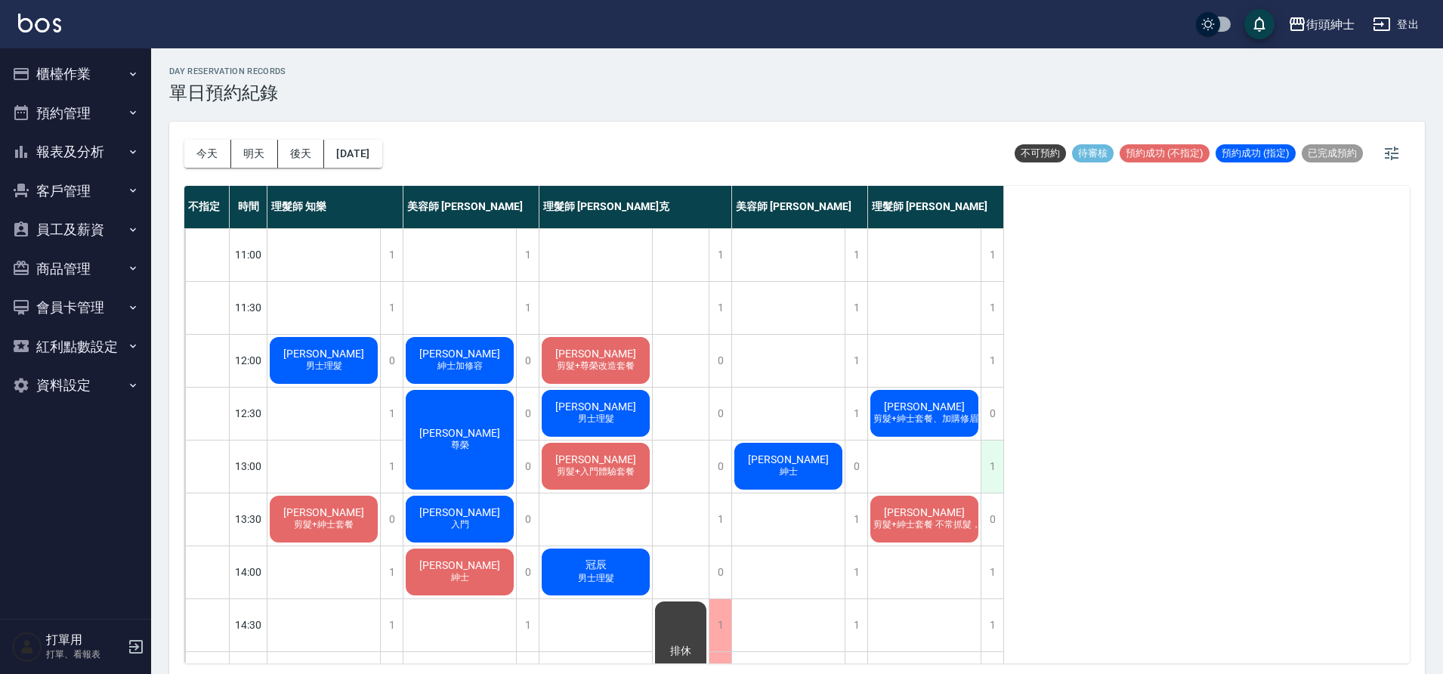
click at [990, 468] on div "1" at bounding box center [991, 466] width 23 height 52
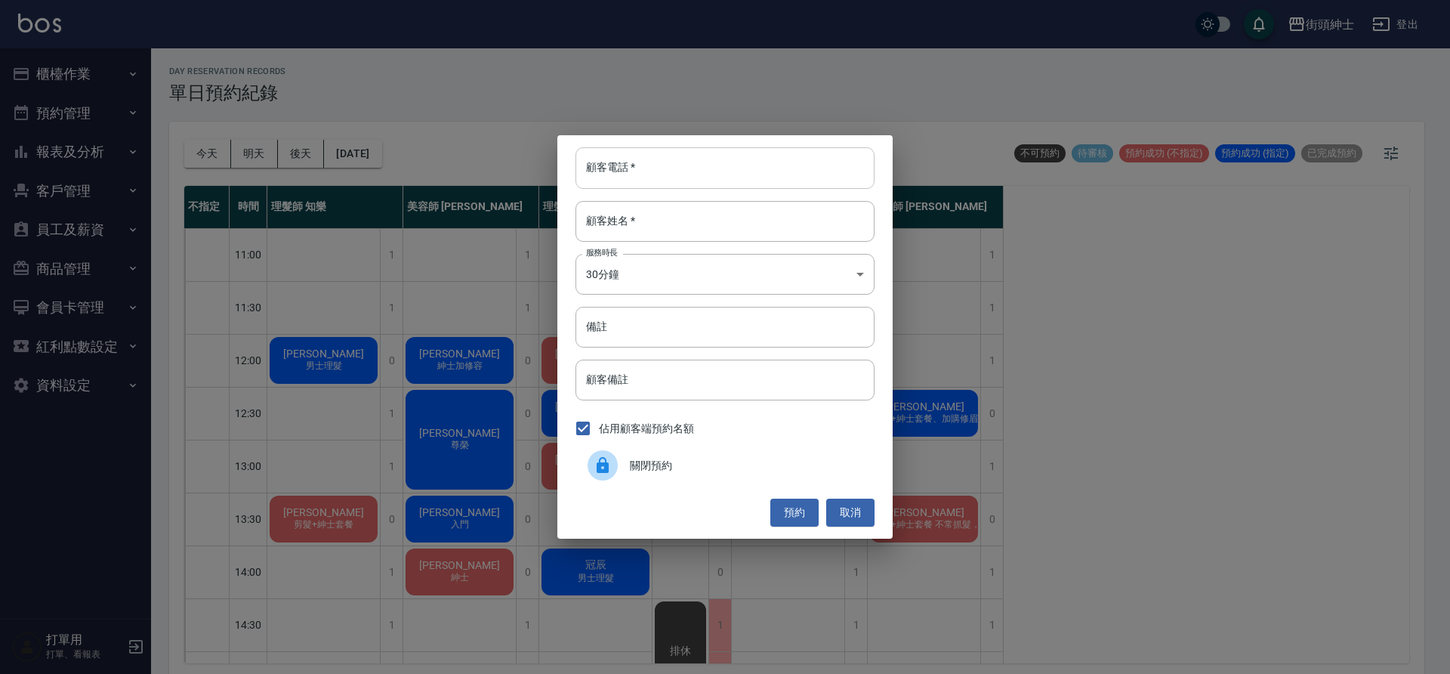
click at [727, 169] on input "顧客電話   *" at bounding box center [725, 167] width 299 height 41
type input "０"
type input "0975655286"
click at [665, 223] on input "顧客姓名   *" at bounding box center [725, 221] width 299 height 41
type input "林"
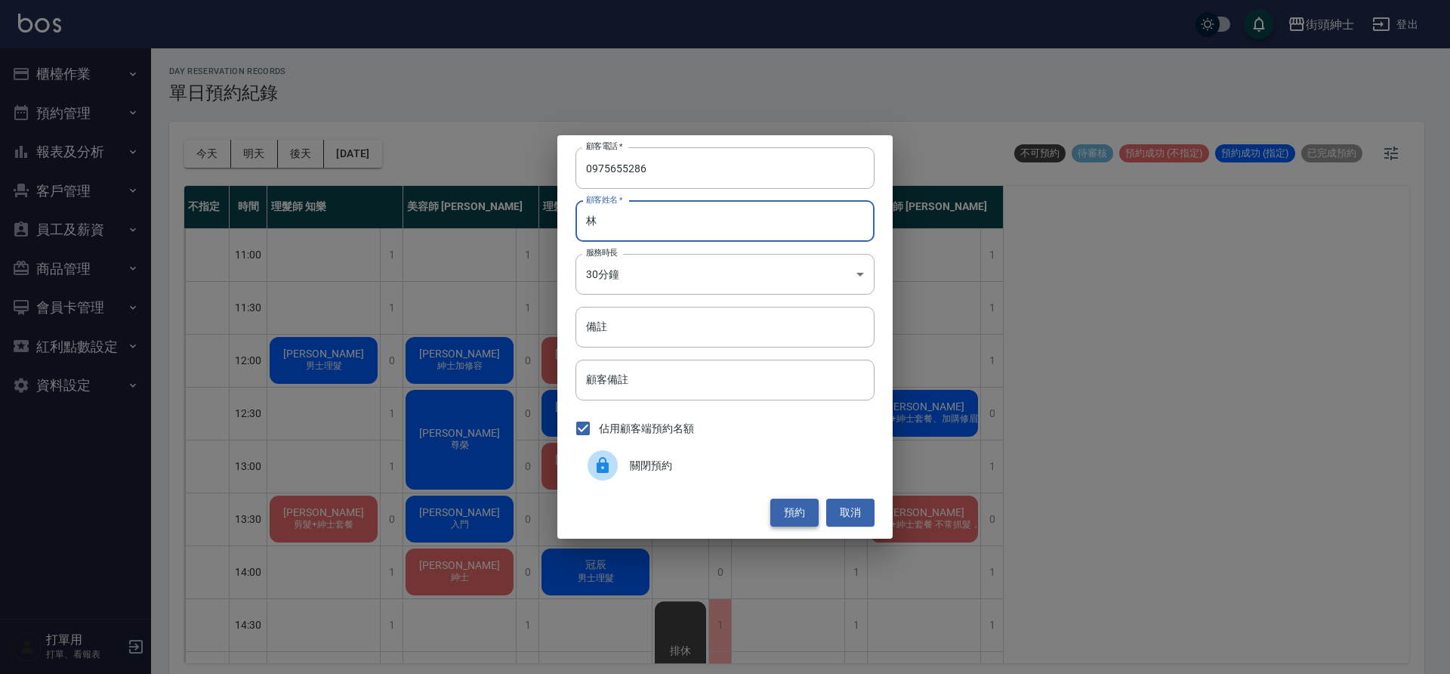
click at [801, 511] on button "預約" at bounding box center [794, 513] width 48 height 28
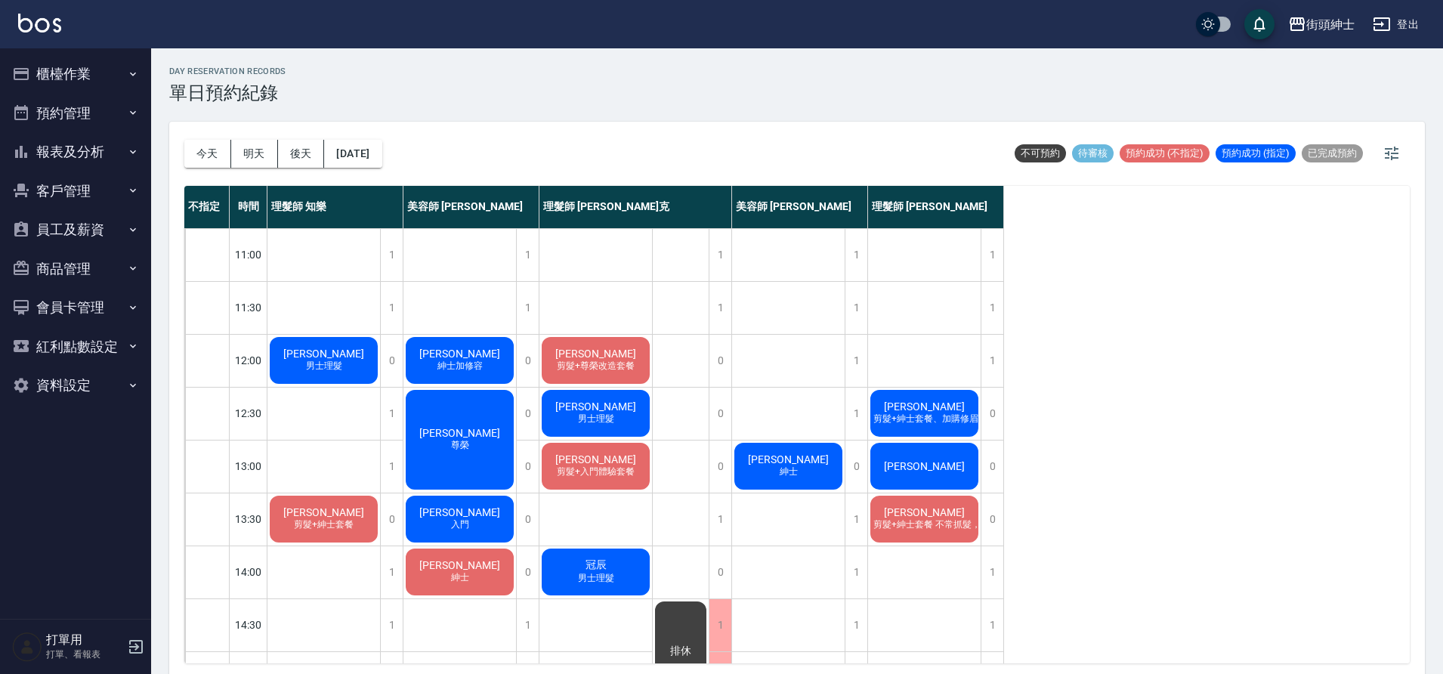
click at [965, 463] on div "[PERSON_NAME]" at bounding box center [924, 465] width 113 height 51
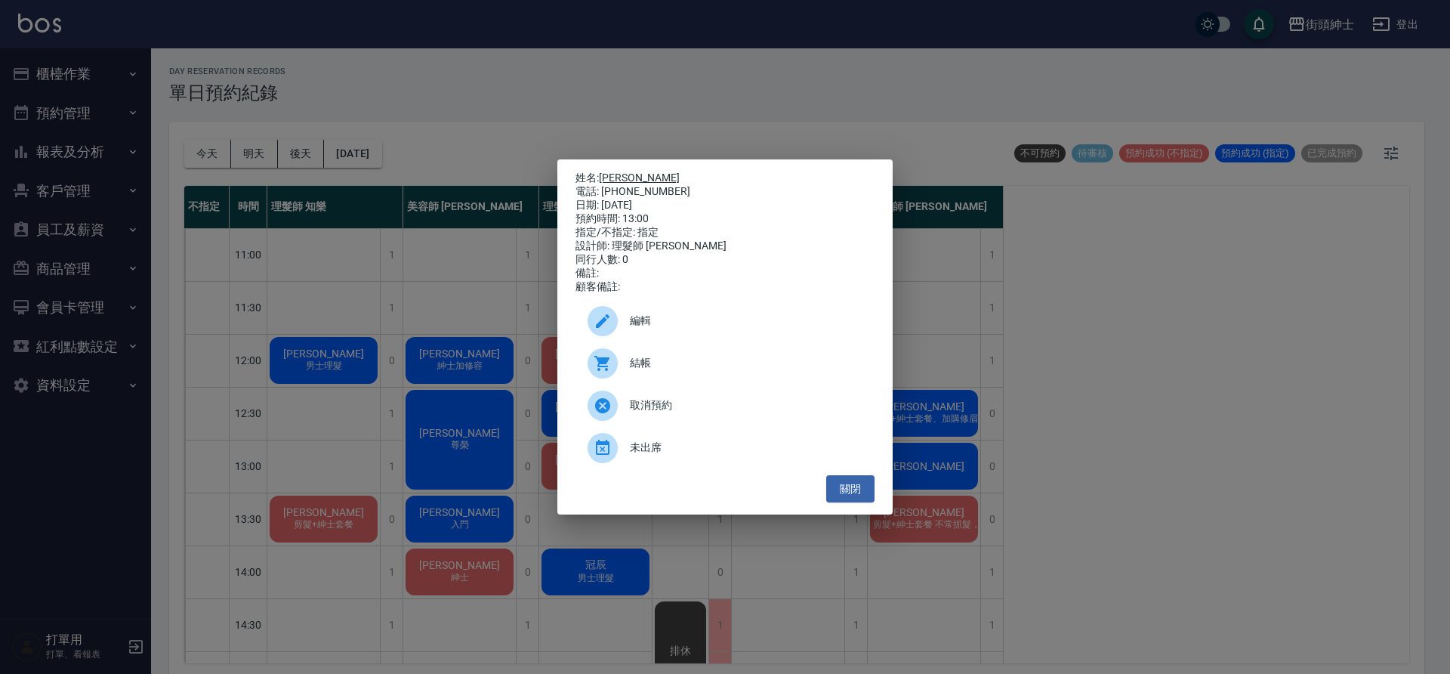
click at [622, 171] on link "[PERSON_NAME]" at bounding box center [639, 177] width 81 height 12
click at [867, 491] on button "關閉" at bounding box center [850, 489] width 48 height 28
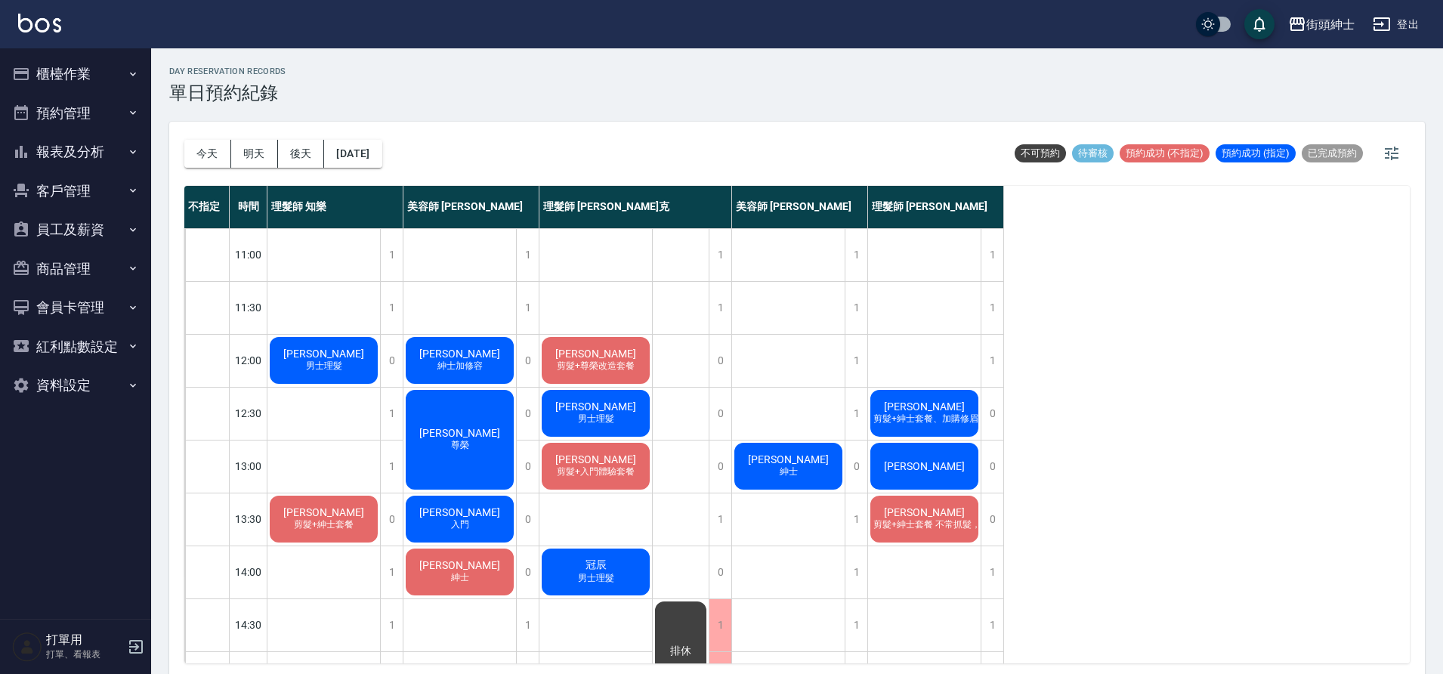
click at [955, 467] on div "[PERSON_NAME]" at bounding box center [924, 465] width 113 height 51
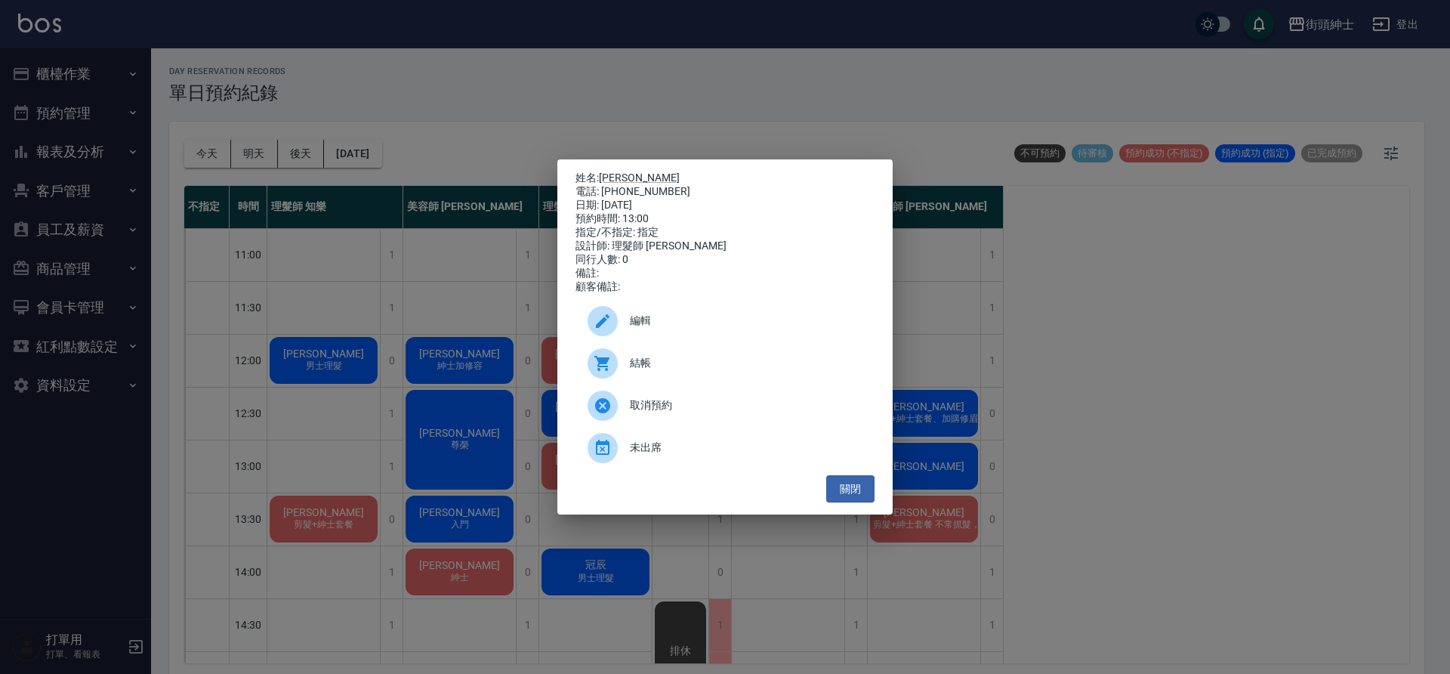
click at [703, 325] on span "編輯" at bounding box center [746, 321] width 233 height 16
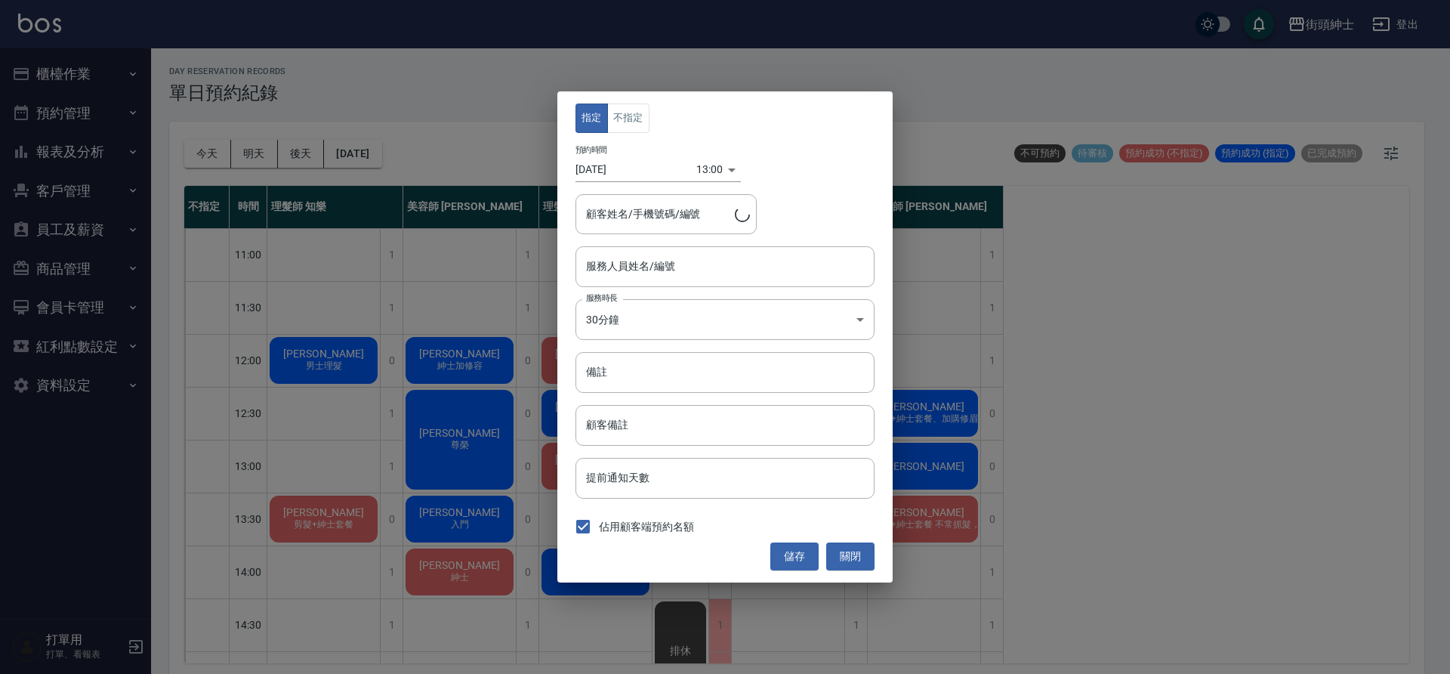
type input "理髮師 eric(無代號)"
type input "林子棠/0975655286"
click at [637, 127] on button "不指定" at bounding box center [628, 117] width 42 height 29
click at [792, 549] on button "儲存" at bounding box center [794, 556] width 48 height 28
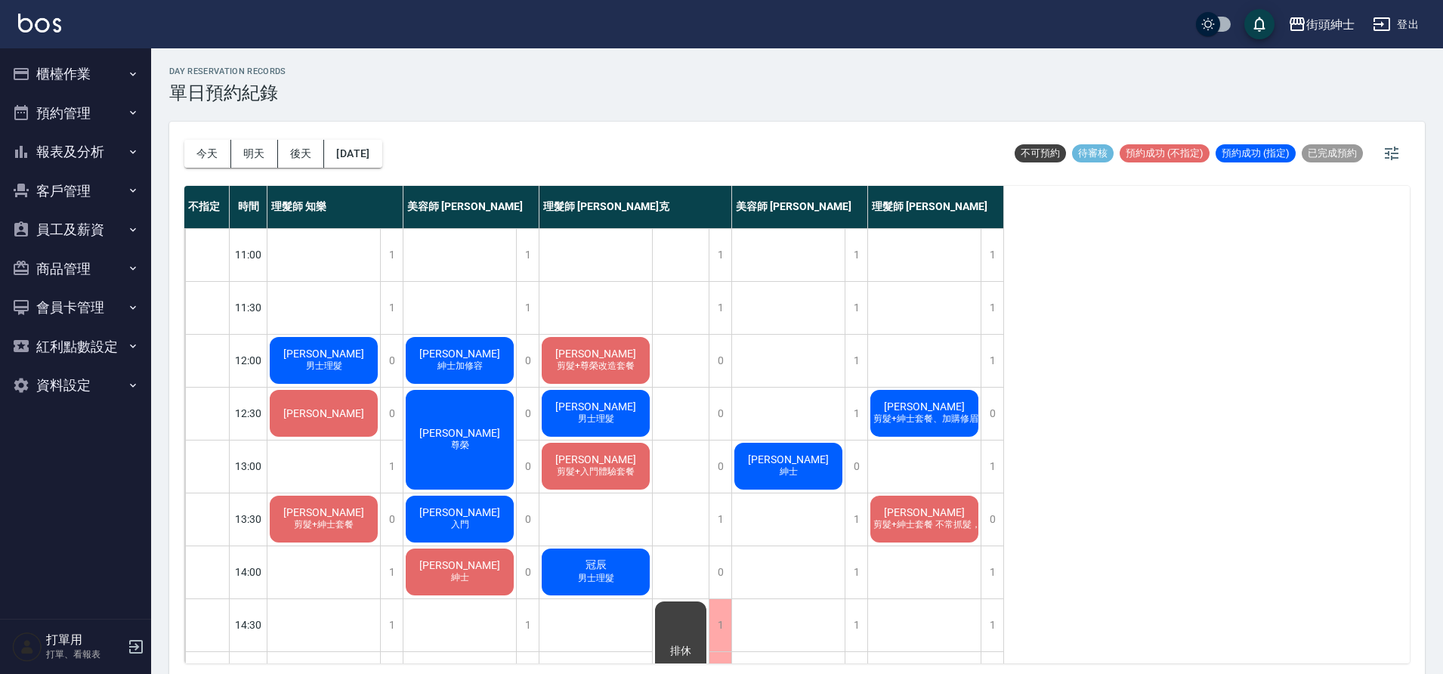
click at [594, 418] on span "男士理髮" at bounding box center [596, 418] width 42 height 13
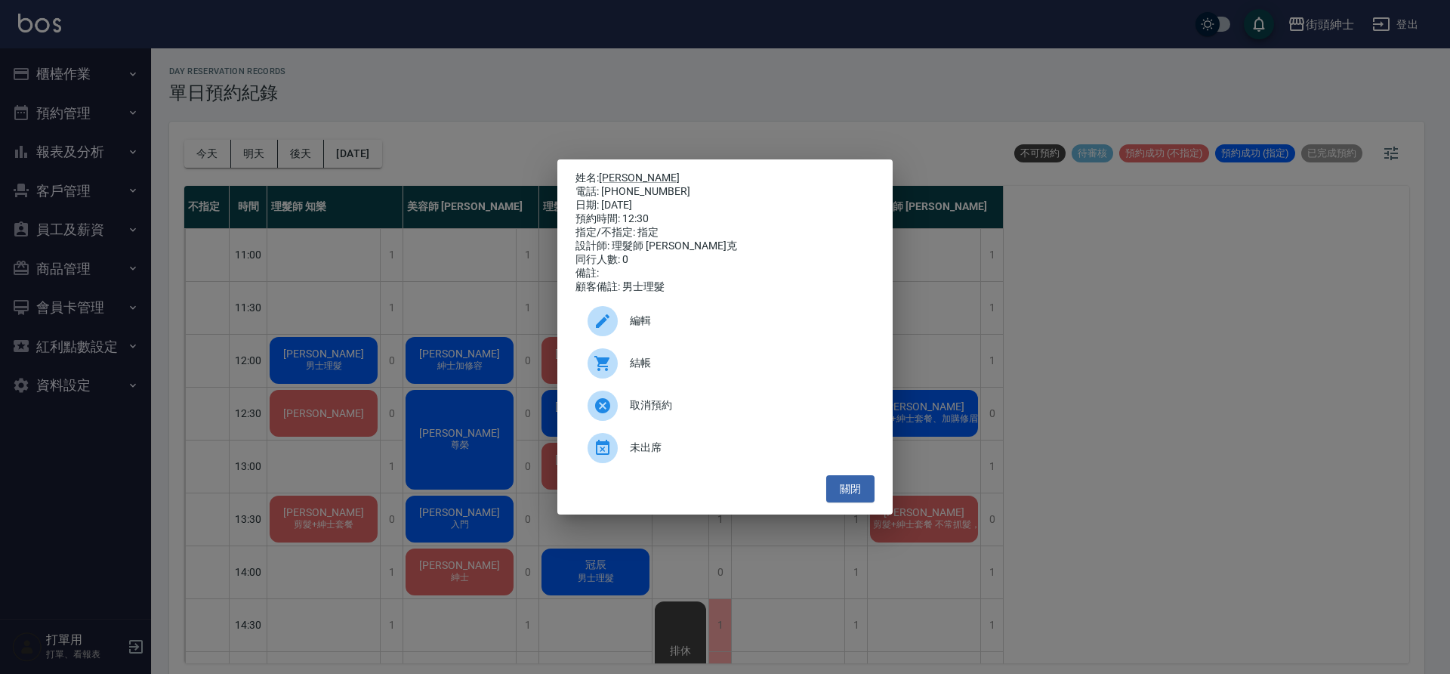
click at [592, 66] on div "姓名: Jason Fong 電話: 0905644796 日期: 2025/10/08 預約時間: 12:30 指定/不指定: 指定 設計師: 理髮師 Vi…" at bounding box center [725, 337] width 1450 height 674
